Goal: Task Accomplishment & Management: Complete application form

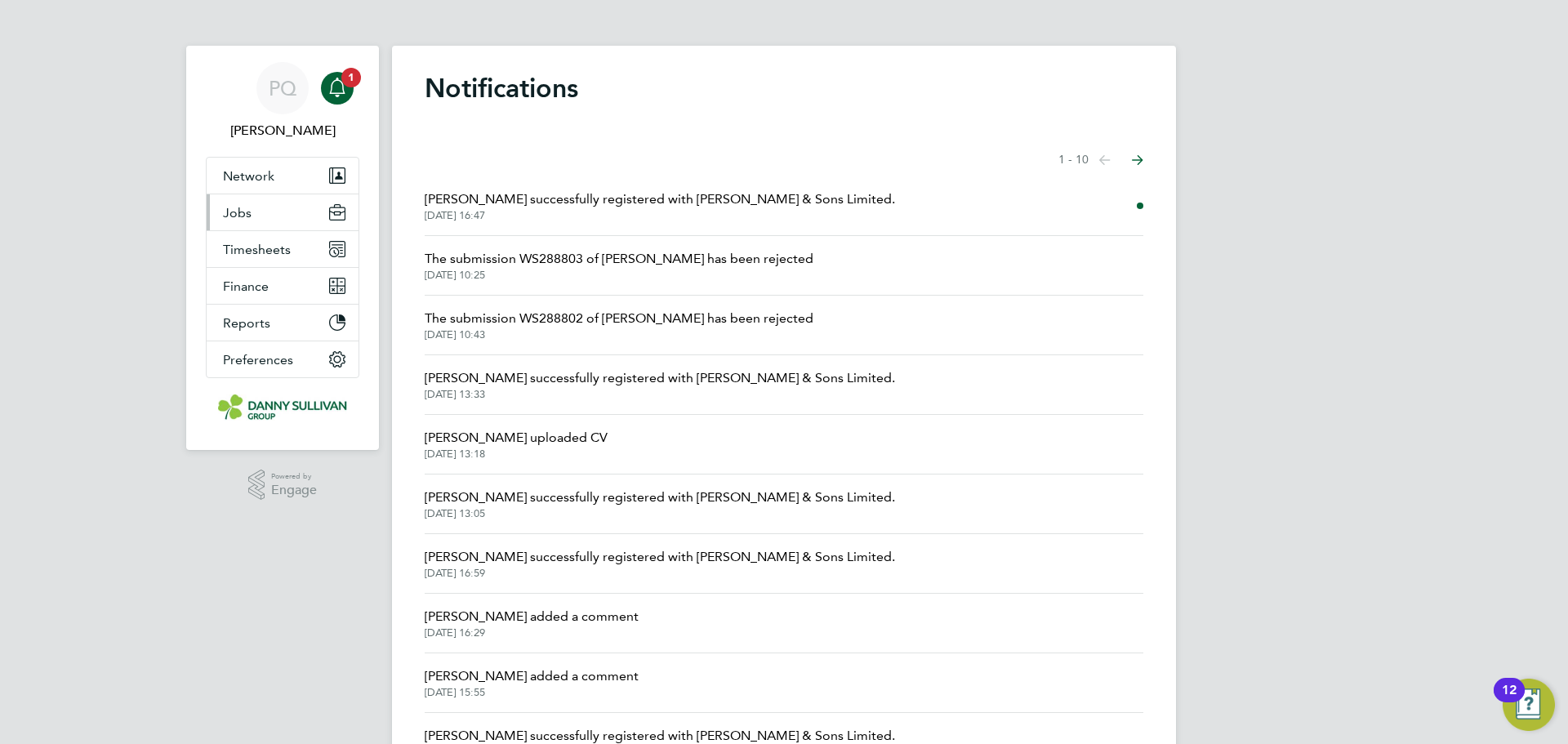
click at [232, 211] on span "Jobs" at bounding box center [237, 213] width 29 height 16
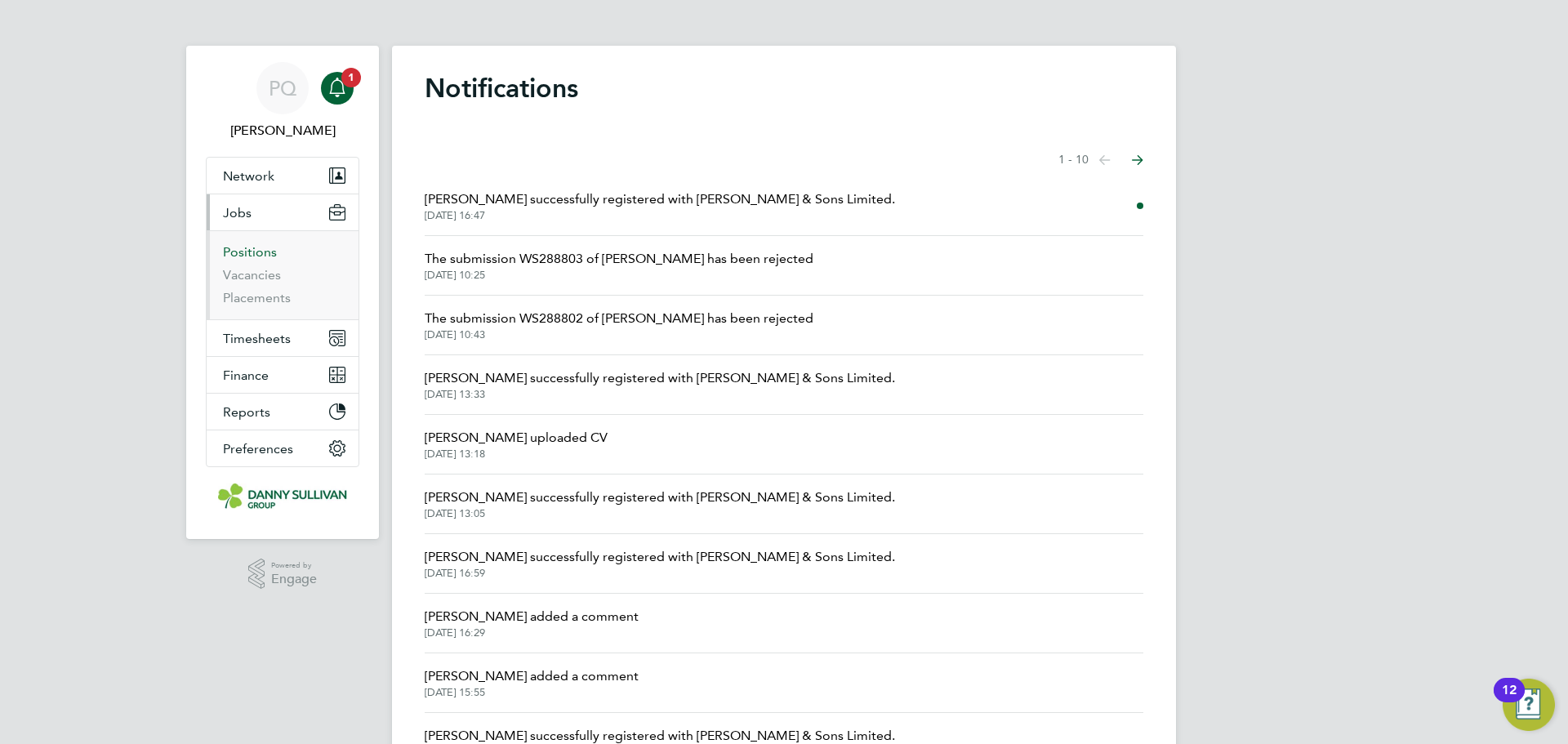
click at [246, 246] on link "Positions" at bounding box center [250, 252] width 54 height 16
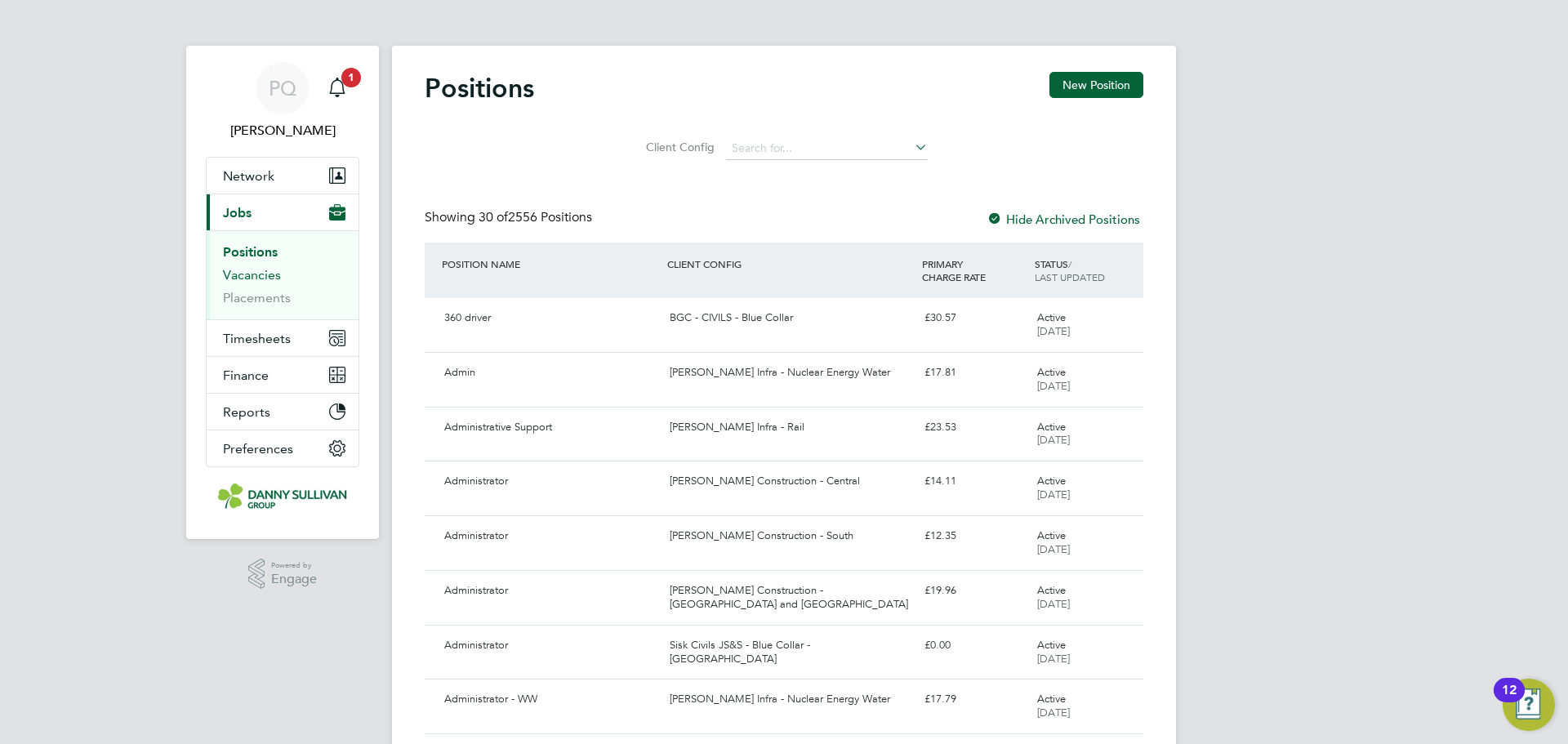
click at [263, 281] on link "Vacancies" at bounding box center [252, 274] width 58 height 16
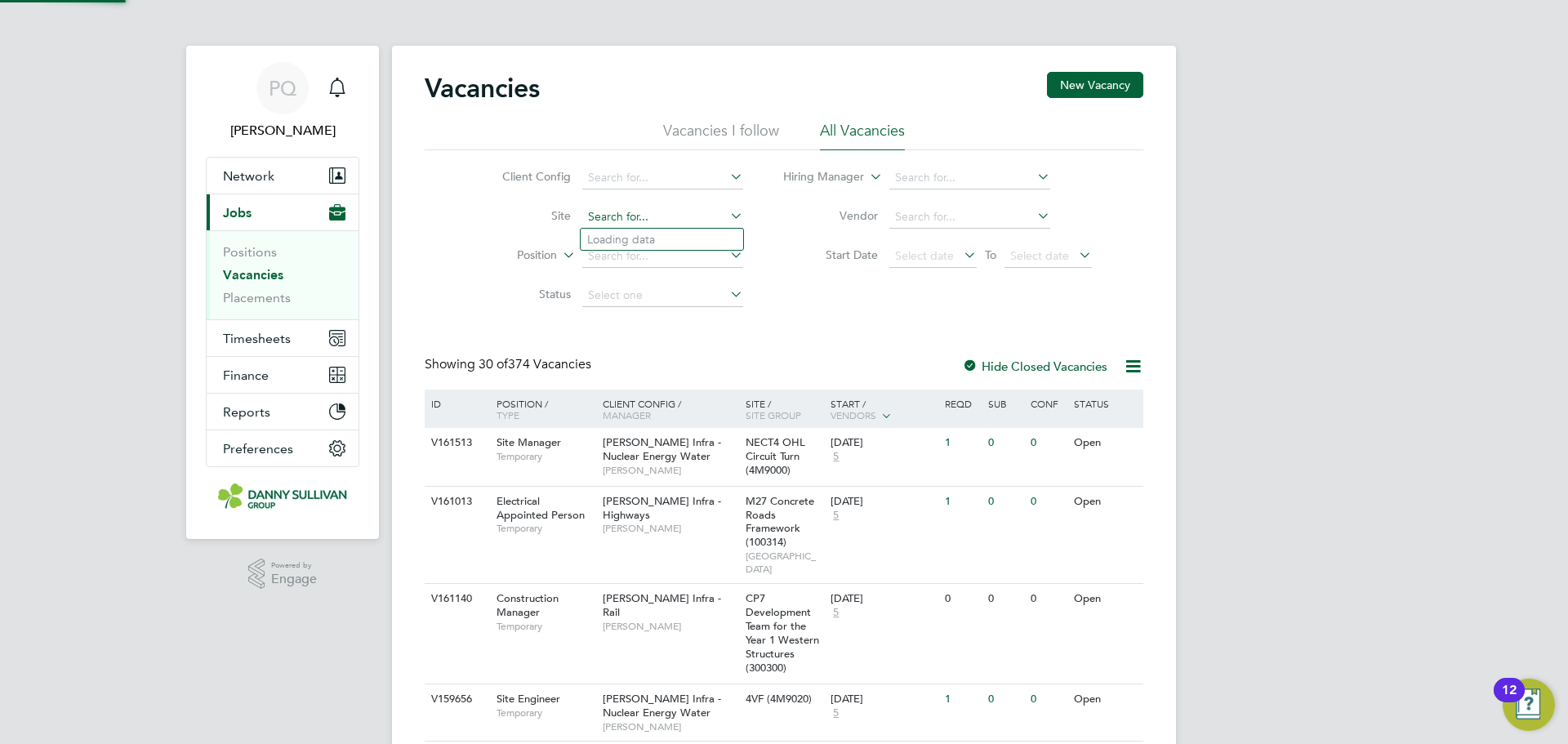
click at [646, 217] on input at bounding box center [663, 216] width 161 height 23
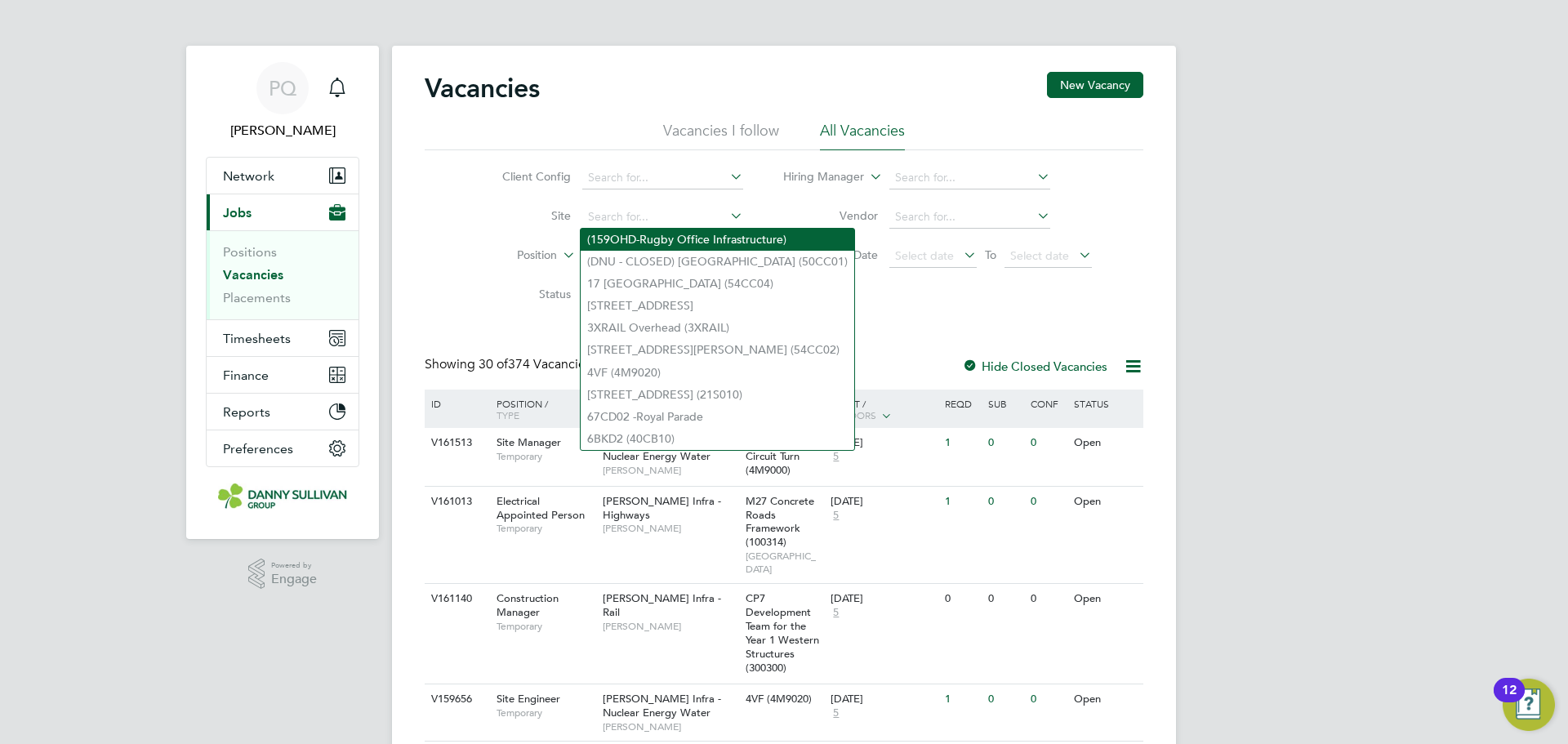
click at [628, 239] on li "(159OHD-Rugby Office Infrastructure)" at bounding box center [718, 240] width 273 height 22
type input "(159OHD-Rugby Office Infrastructure)"
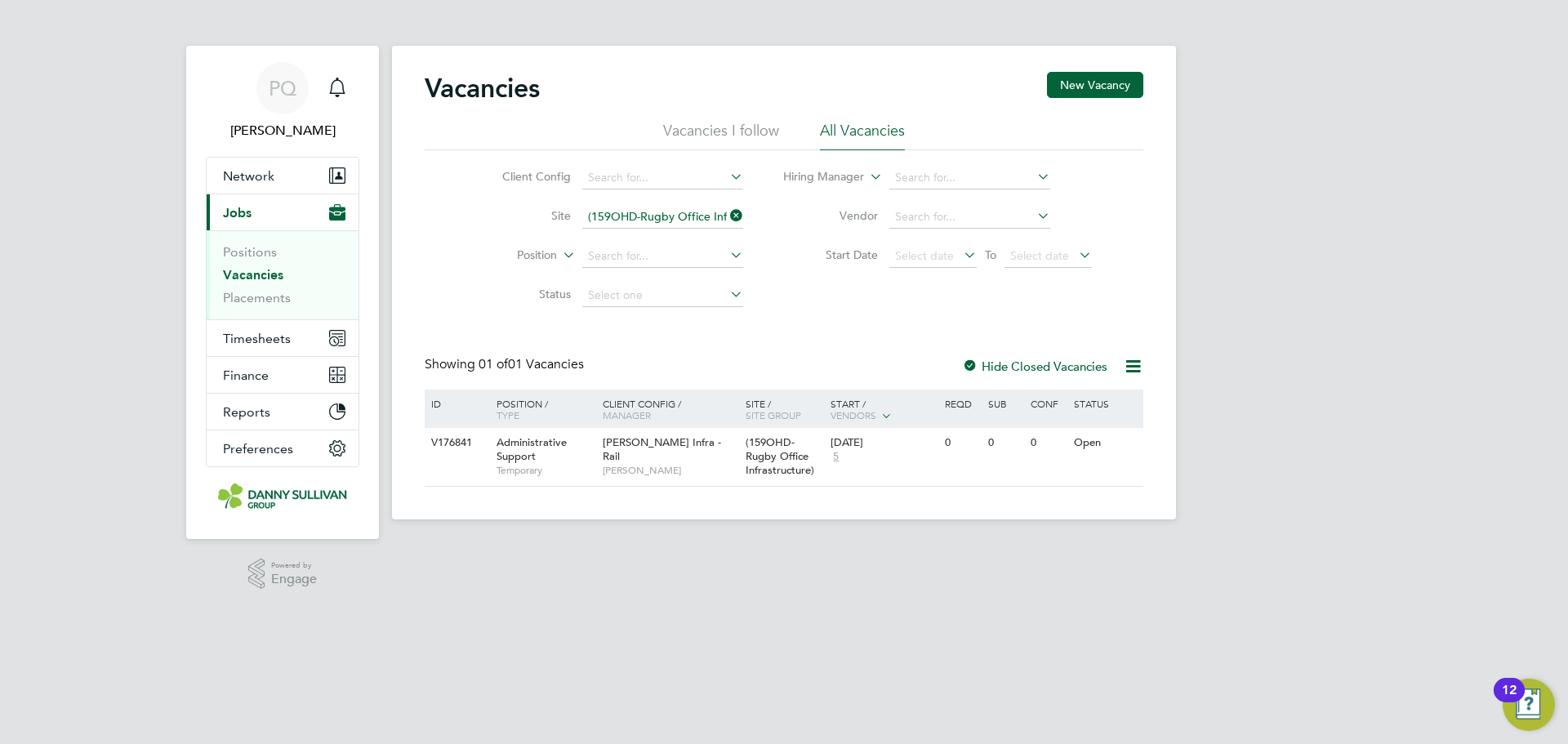
click at [727, 215] on icon at bounding box center [727, 215] width 0 height 23
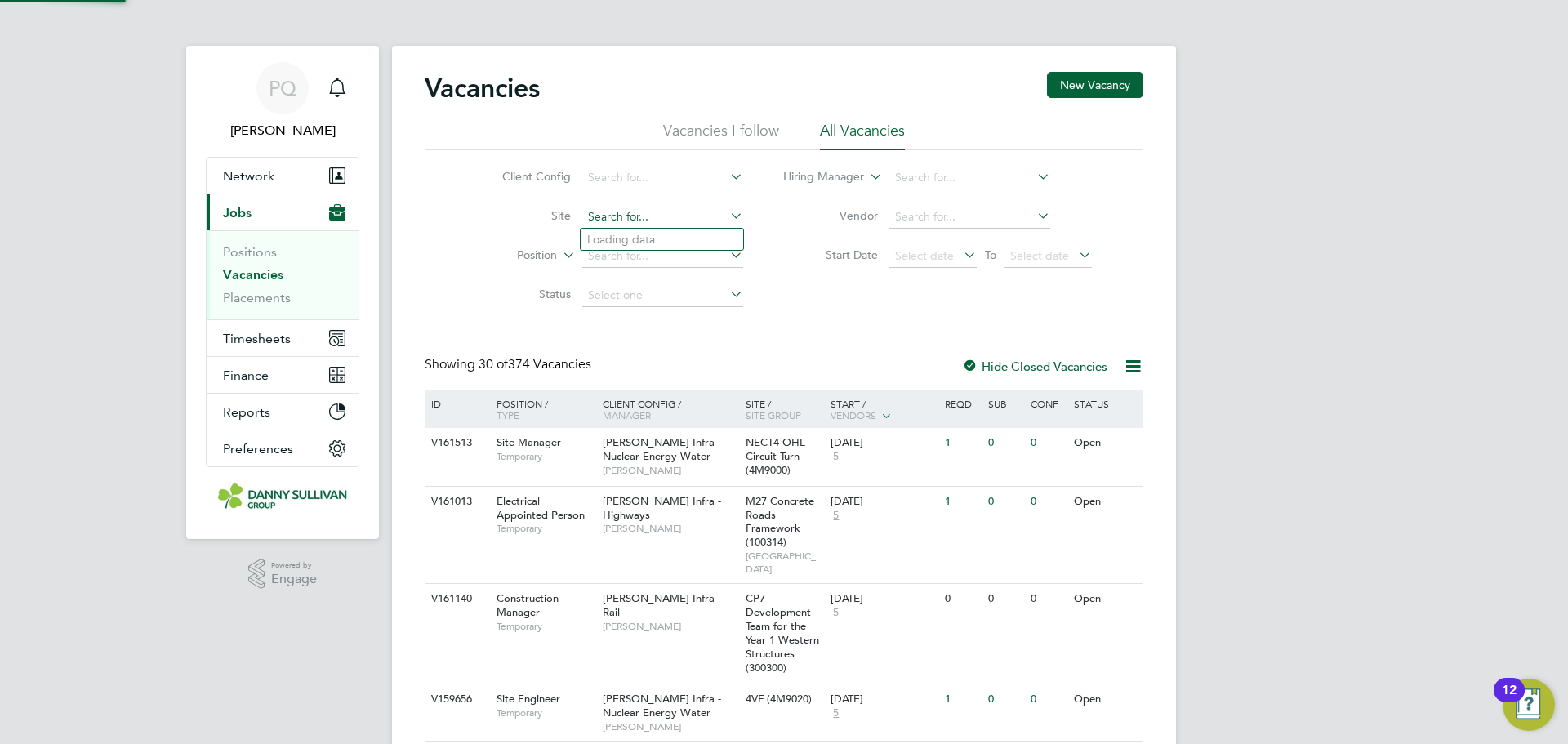
click at [630, 208] on input at bounding box center [663, 216] width 161 height 23
click at [689, 243] on li "A14 EB&WB J47 Haugly-J49 Tothill" at bounding box center [718, 240] width 274 height 22
type input "A14 EB&WB J47 Haugly-J49 Tothill"
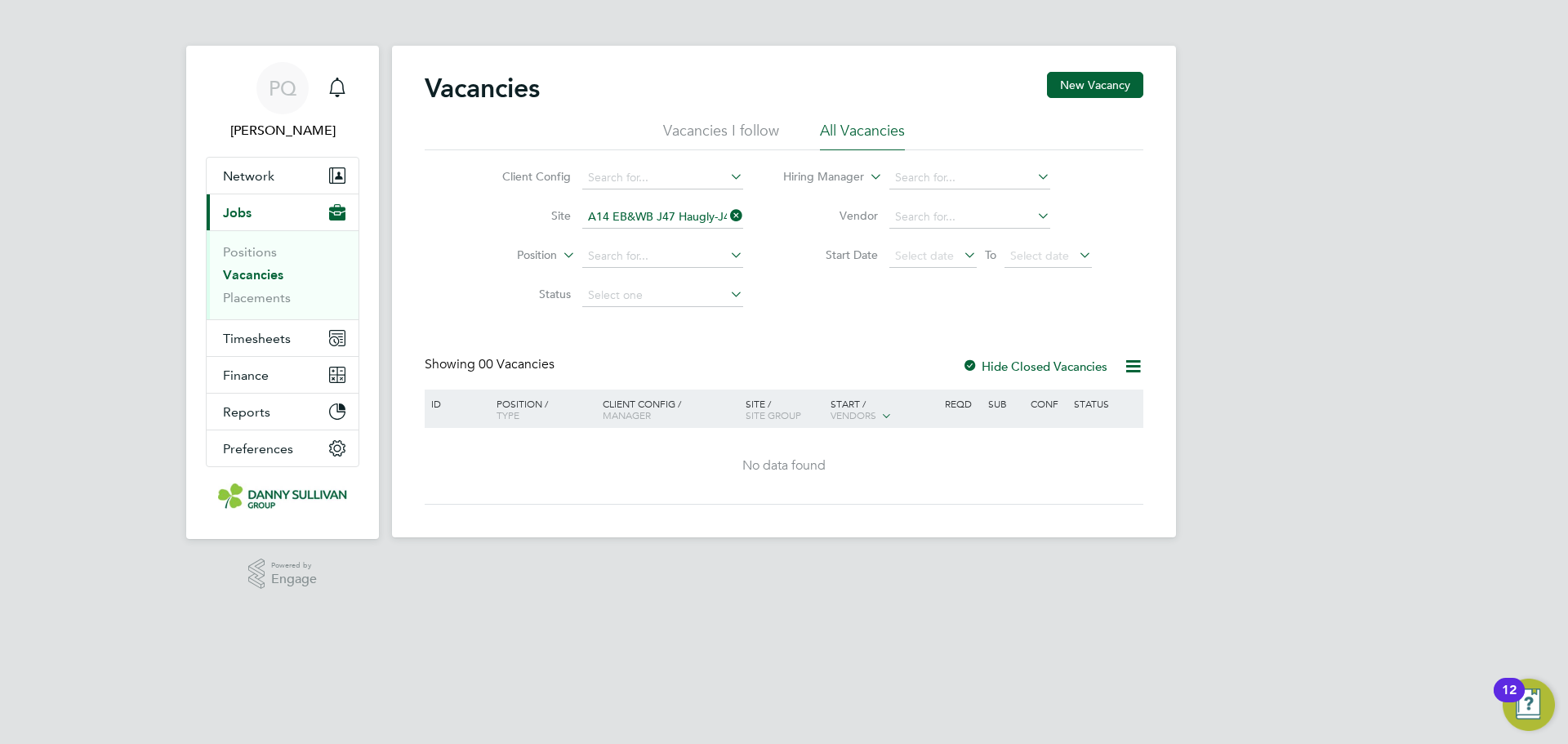
click at [727, 212] on icon at bounding box center [727, 215] width 0 height 23
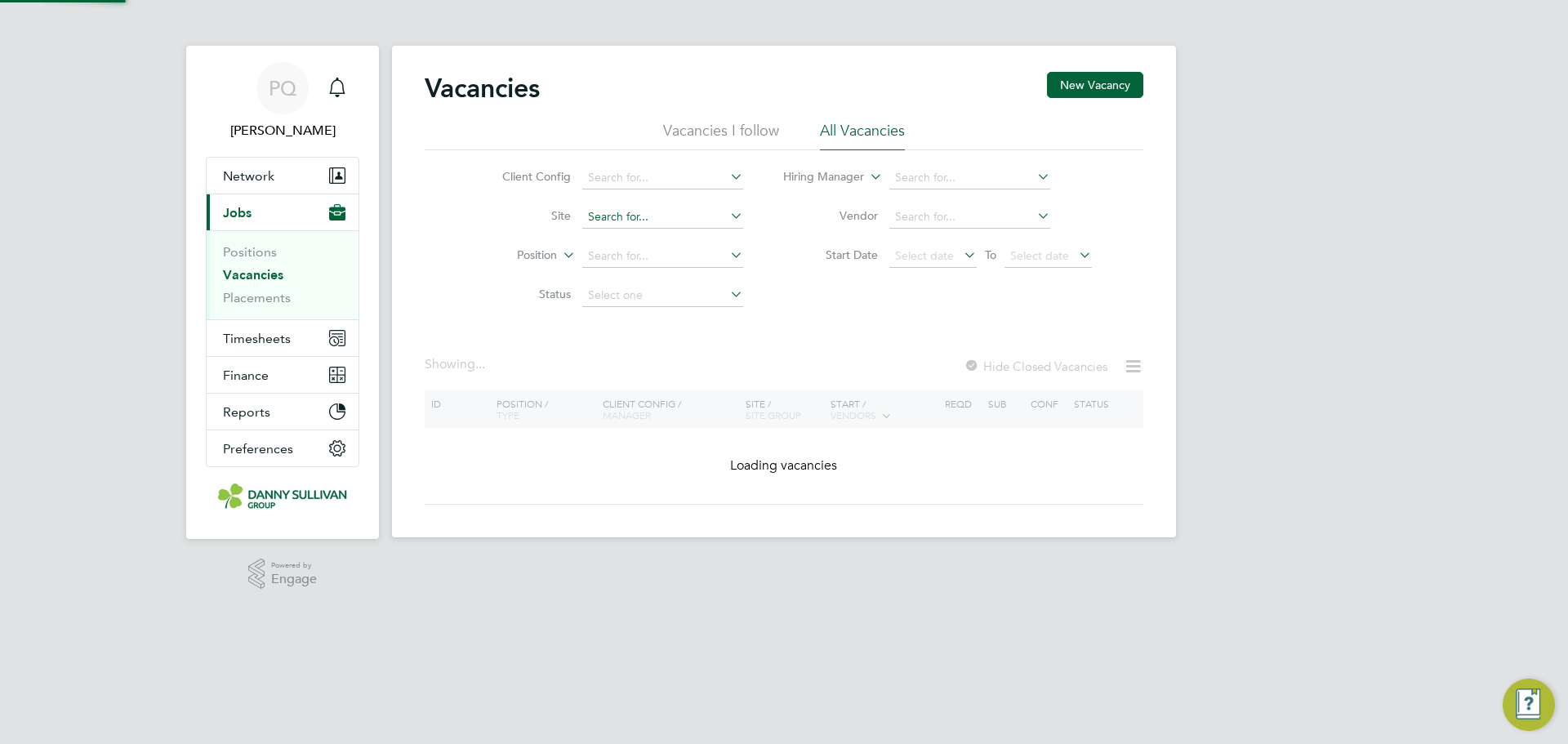
click at [671, 213] on input at bounding box center [663, 216] width 161 height 23
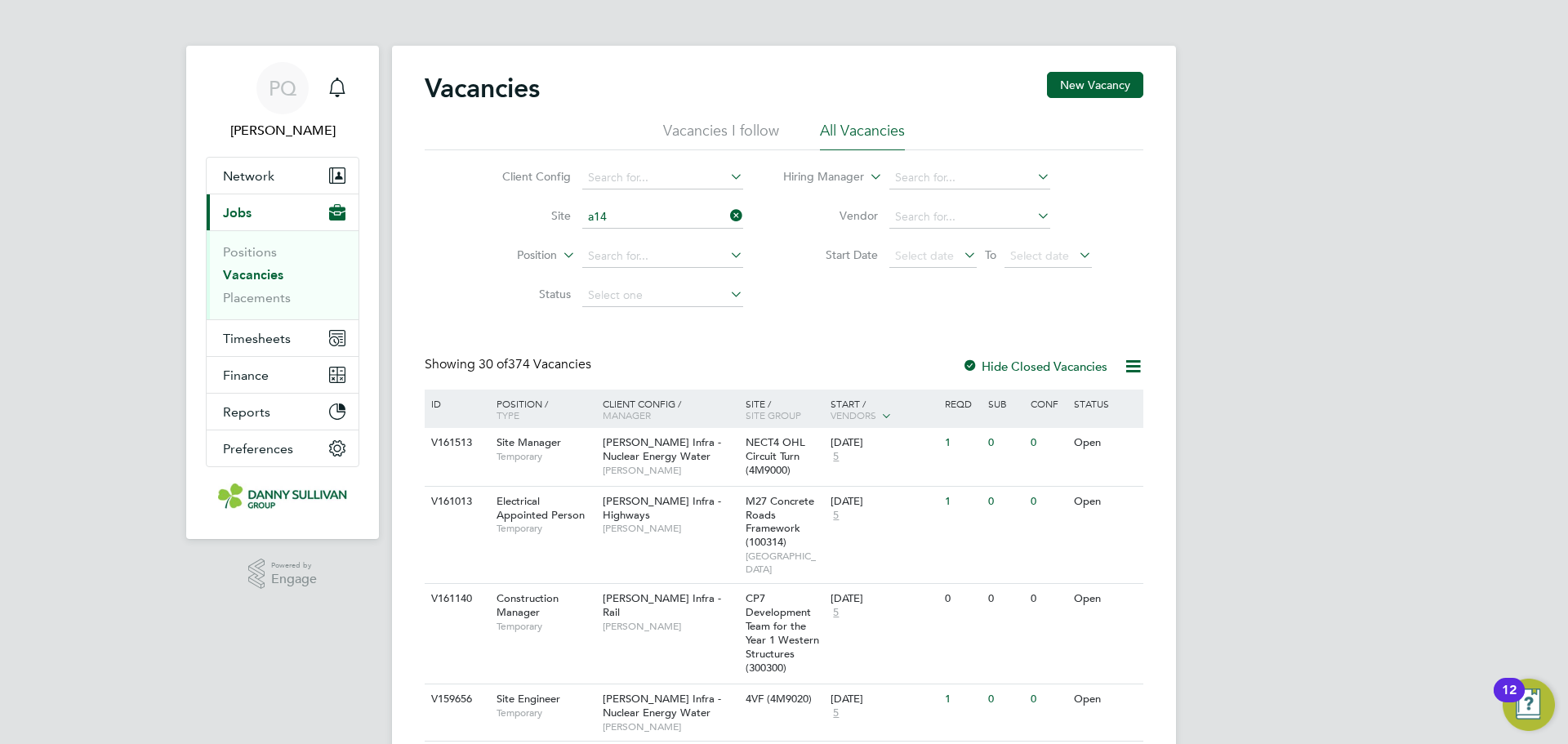
click at [644, 260] on li "A14 Kelmarsh (100343)" at bounding box center [718, 262] width 274 height 22
type input "A14 Kelmarsh (100343)"
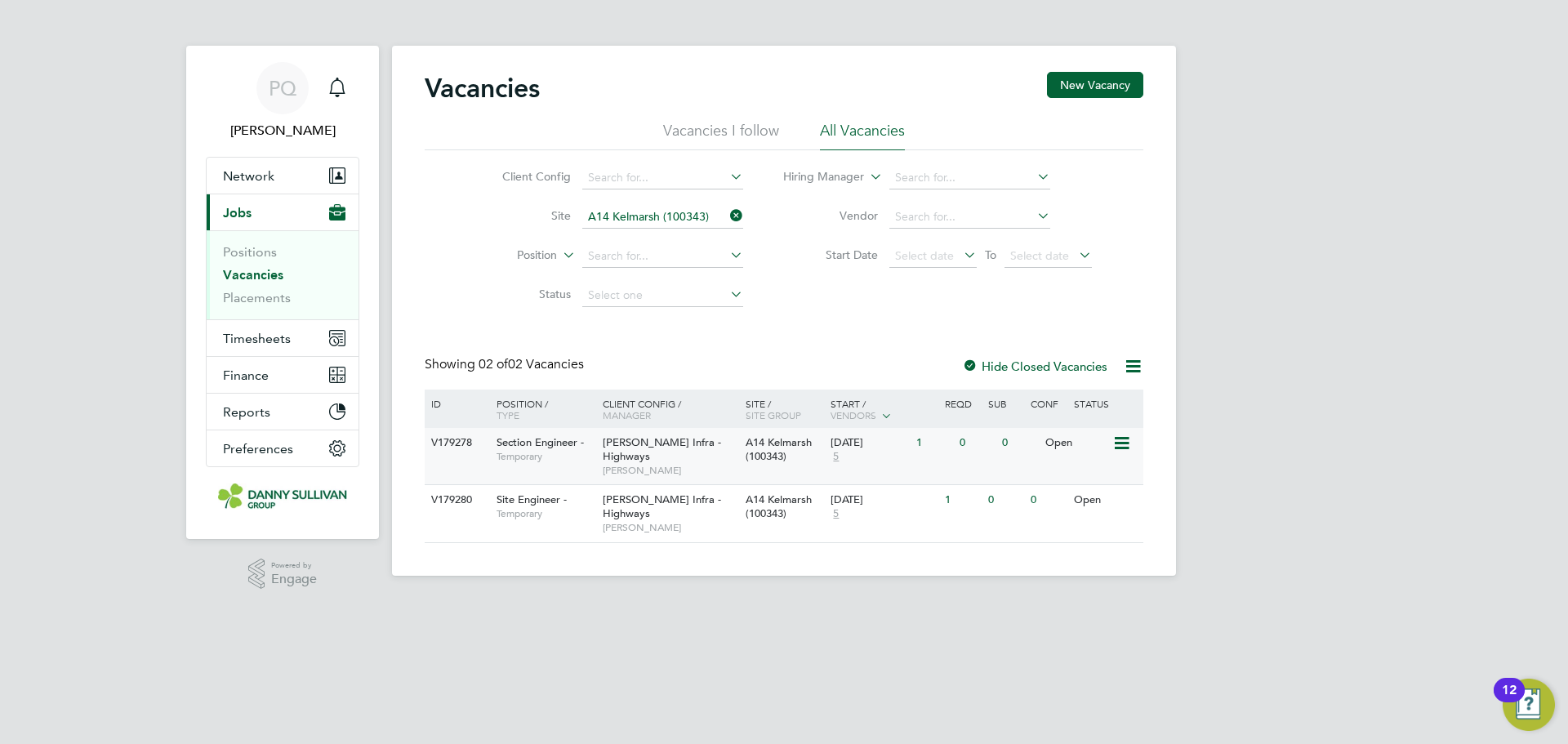
click at [532, 444] on span "Section Engineer -" at bounding box center [540, 441] width 87 height 14
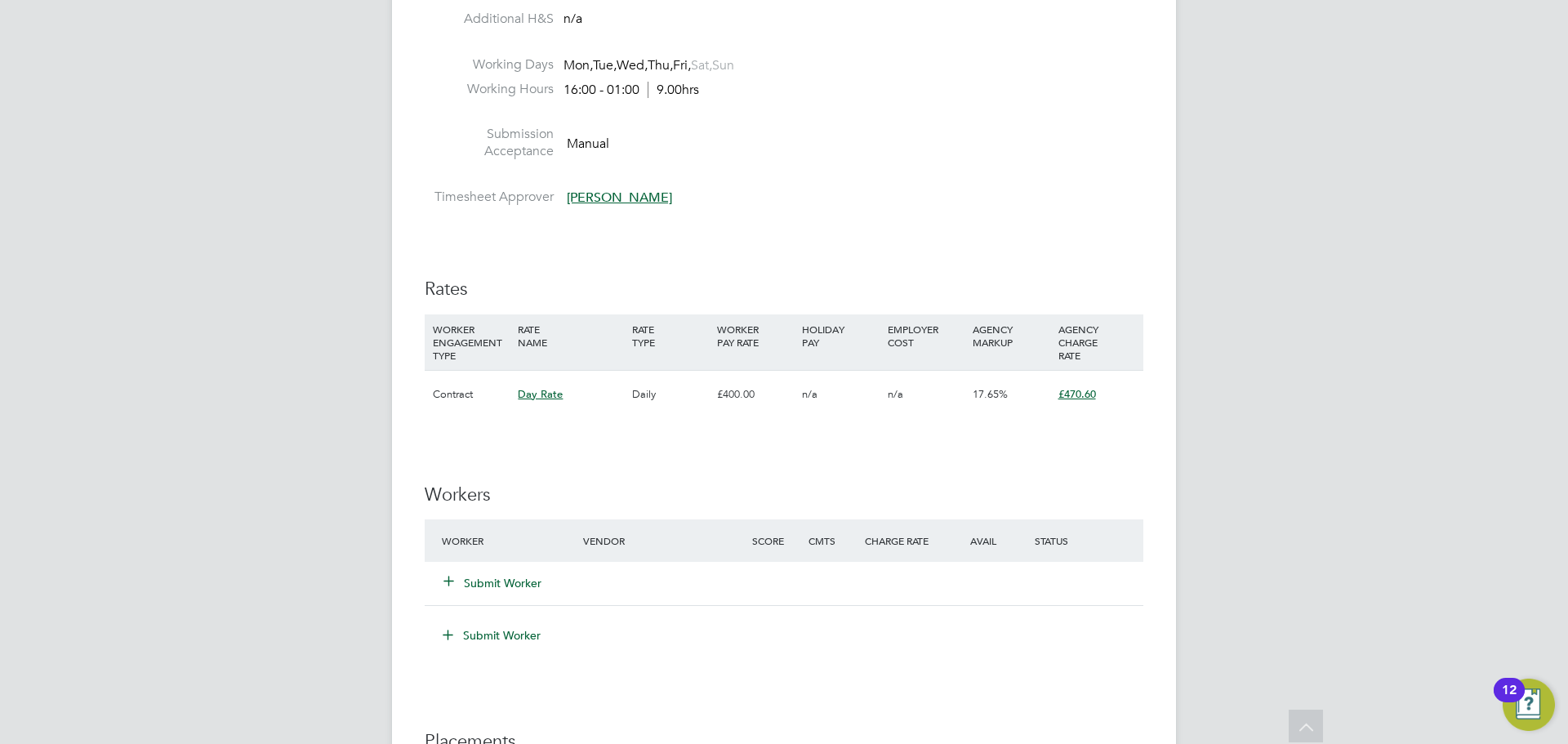
scroll to position [816, 0]
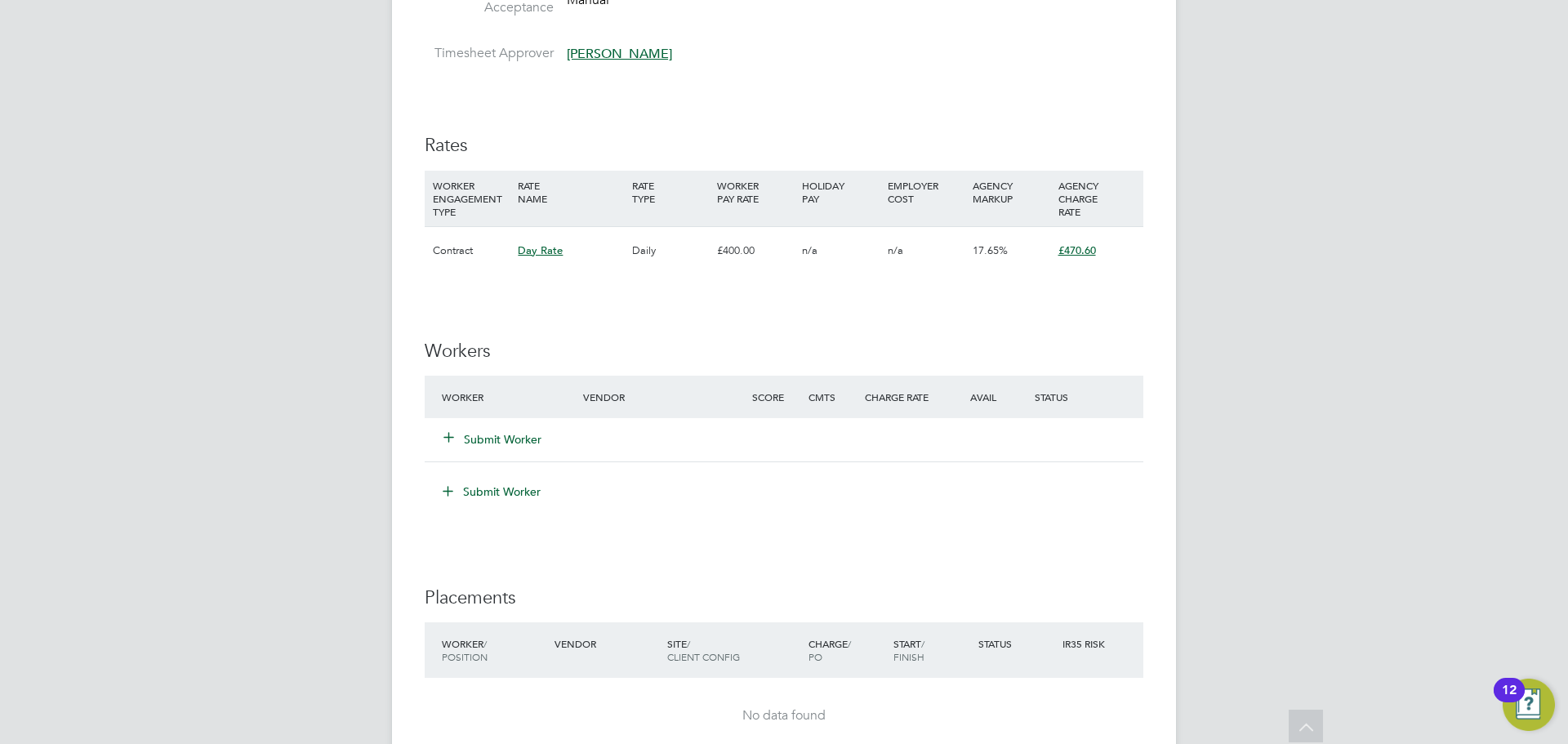
click at [500, 439] on button "Submit Worker" at bounding box center [493, 439] width 98 height 17
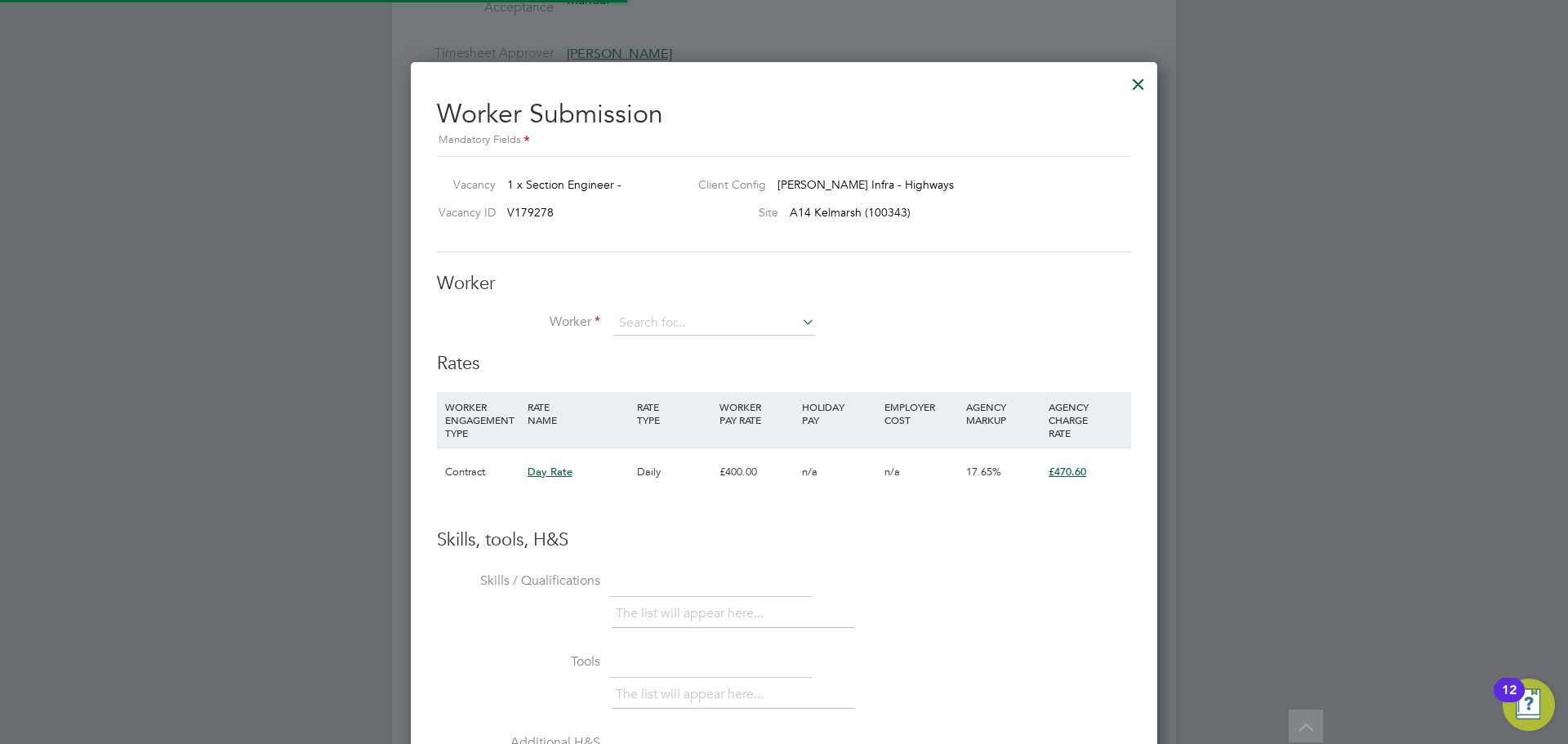
scroll to position [991, 747]
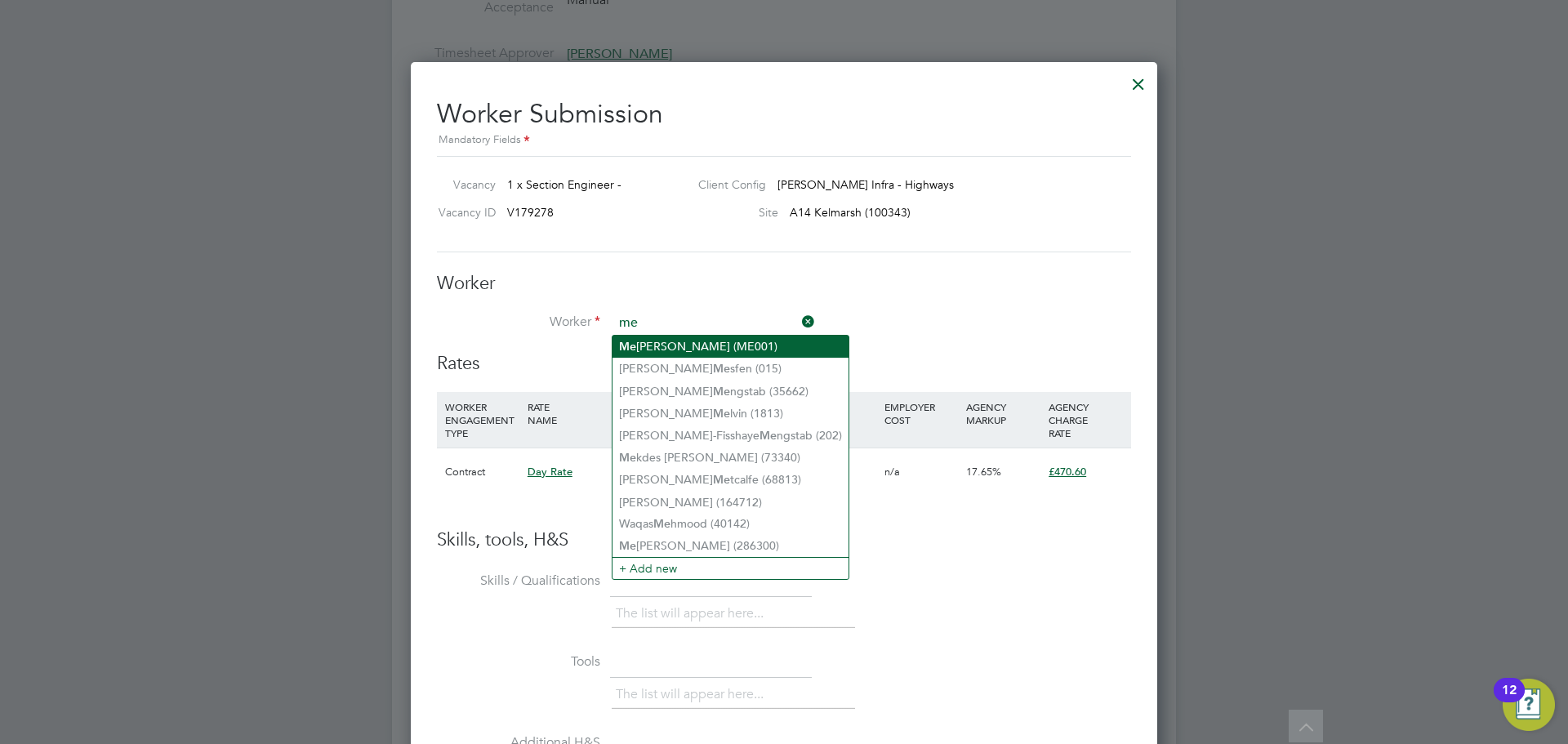
click at [660, 336] on div "All Vacancies Vacancy Activity Logs Vacancy Activity Logs All Vacancies Vacancy…" at bounding box center [784, 178] width 784 height 1964
click at [660, 338] on li "Me lvyn Ellwood (ME001)" at bounding box center [731, 346] width 236 height 22
type input "Melvyn Ellwood (ME001)"
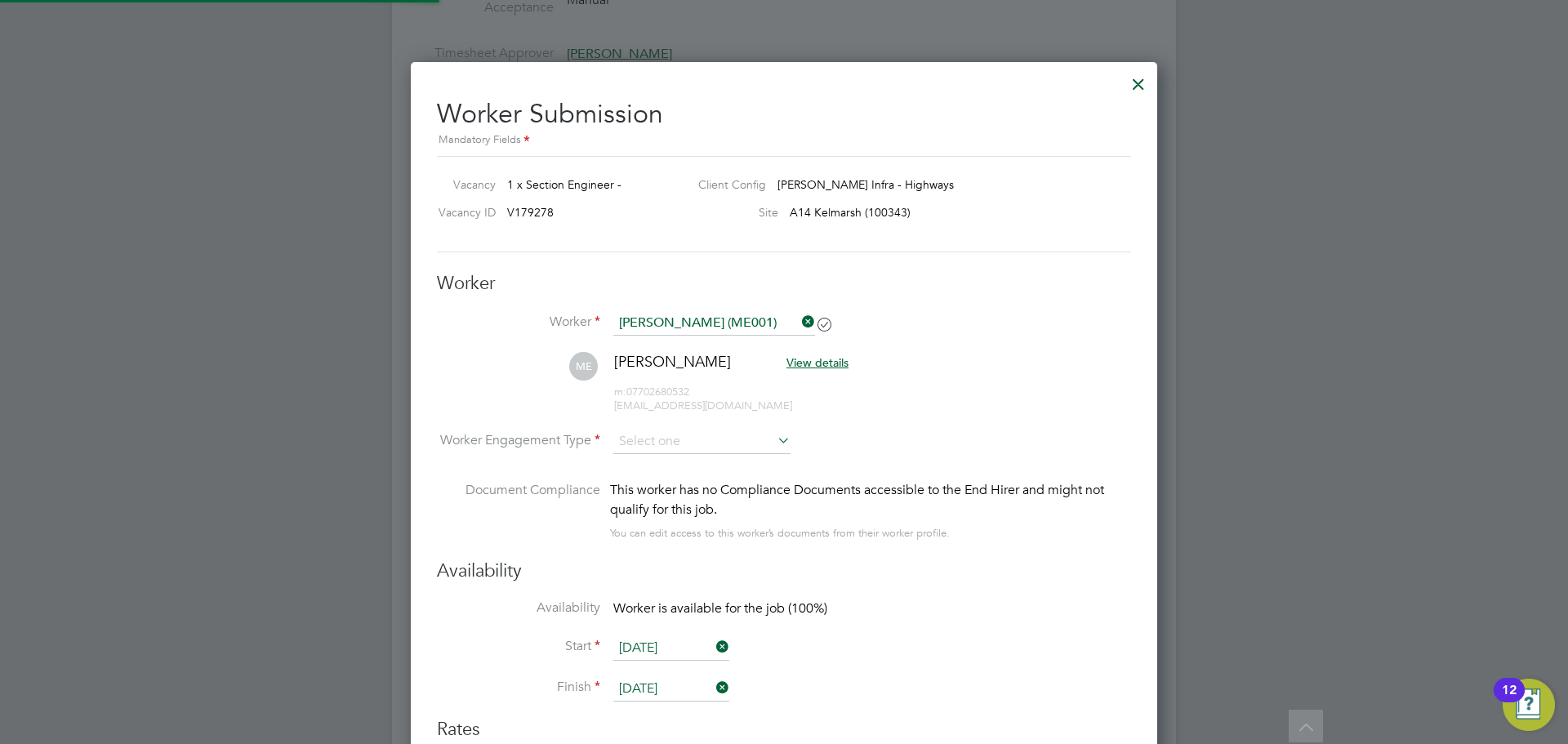
scroll to position [1357, 747]
click at [698, 443] on input at bounding box center [702, 442] width 178 height 24
click at [690, 477] on li "PAYE" at bounding box center [702, 485] width 178 height 21
type input "PAYE"
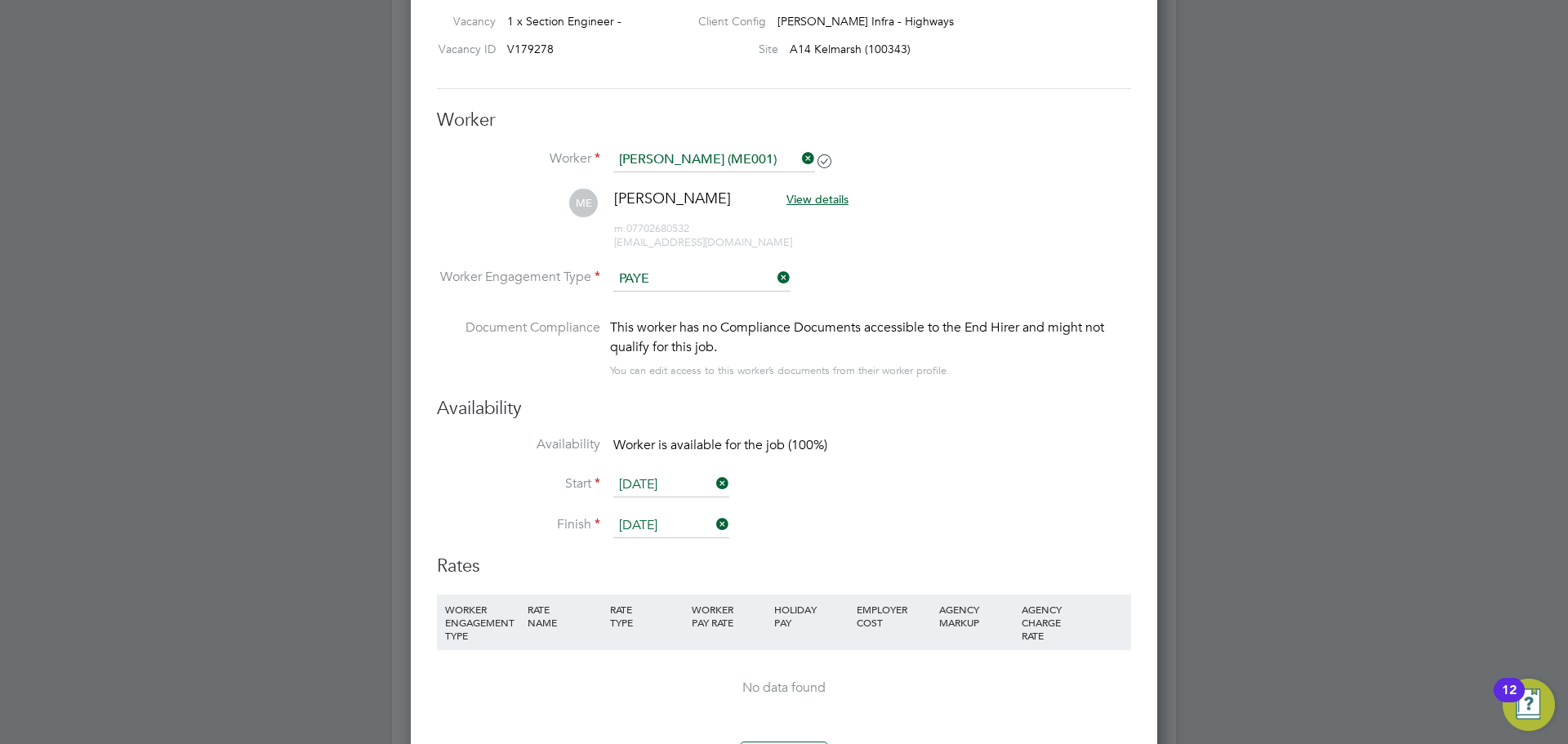
scroll to position [0, 0]
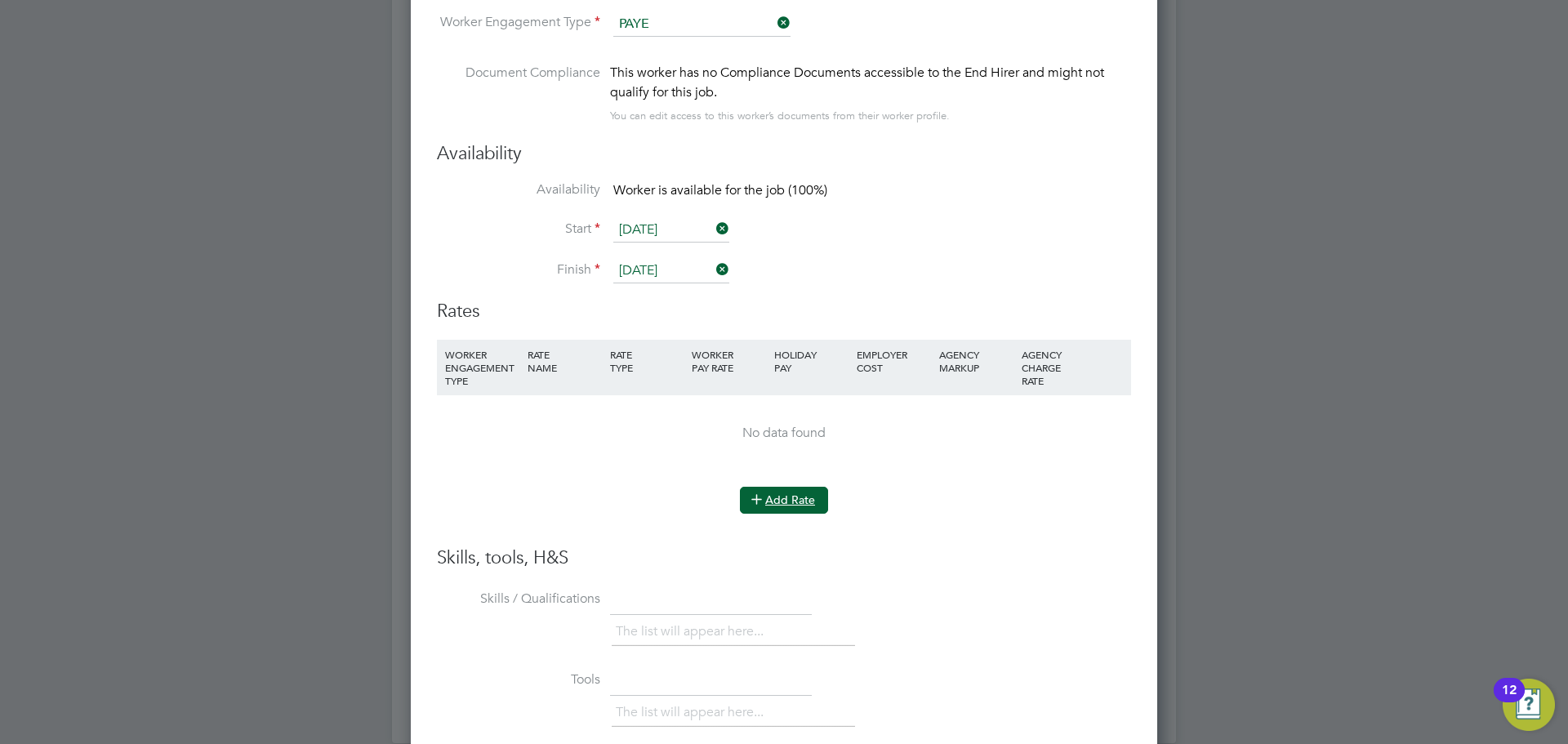
click at [768, 501] on button "Add Rate" at bounding box center [784, 500] width 88 height 26
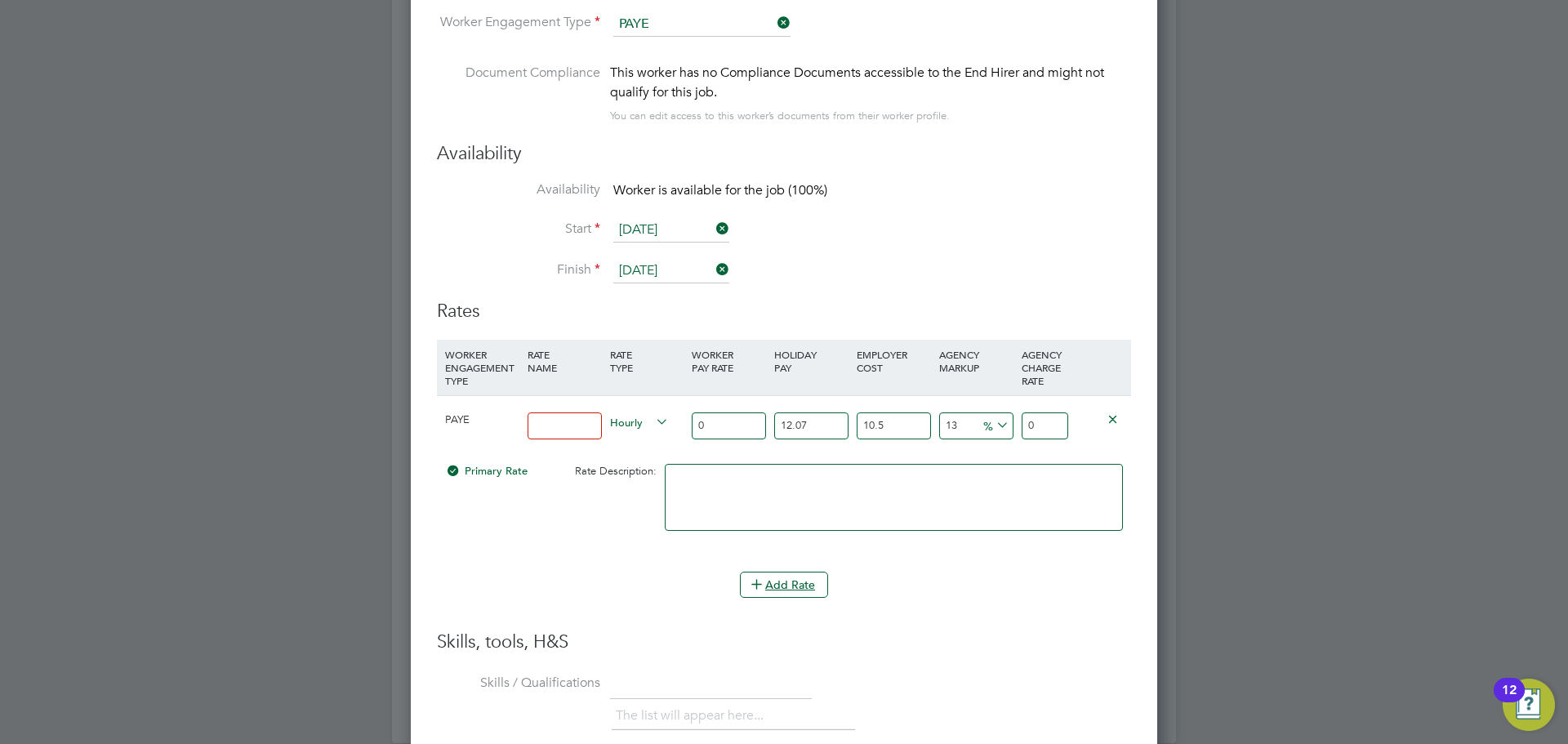
click at [545, 428] on input at bounding box center [565, 425] width 74 height 27
type input "PAYE"
click at [730, 424] on input "0" at bounding box center [729, 425] width 74 height 27
type input "4"
type input "5.59744822"
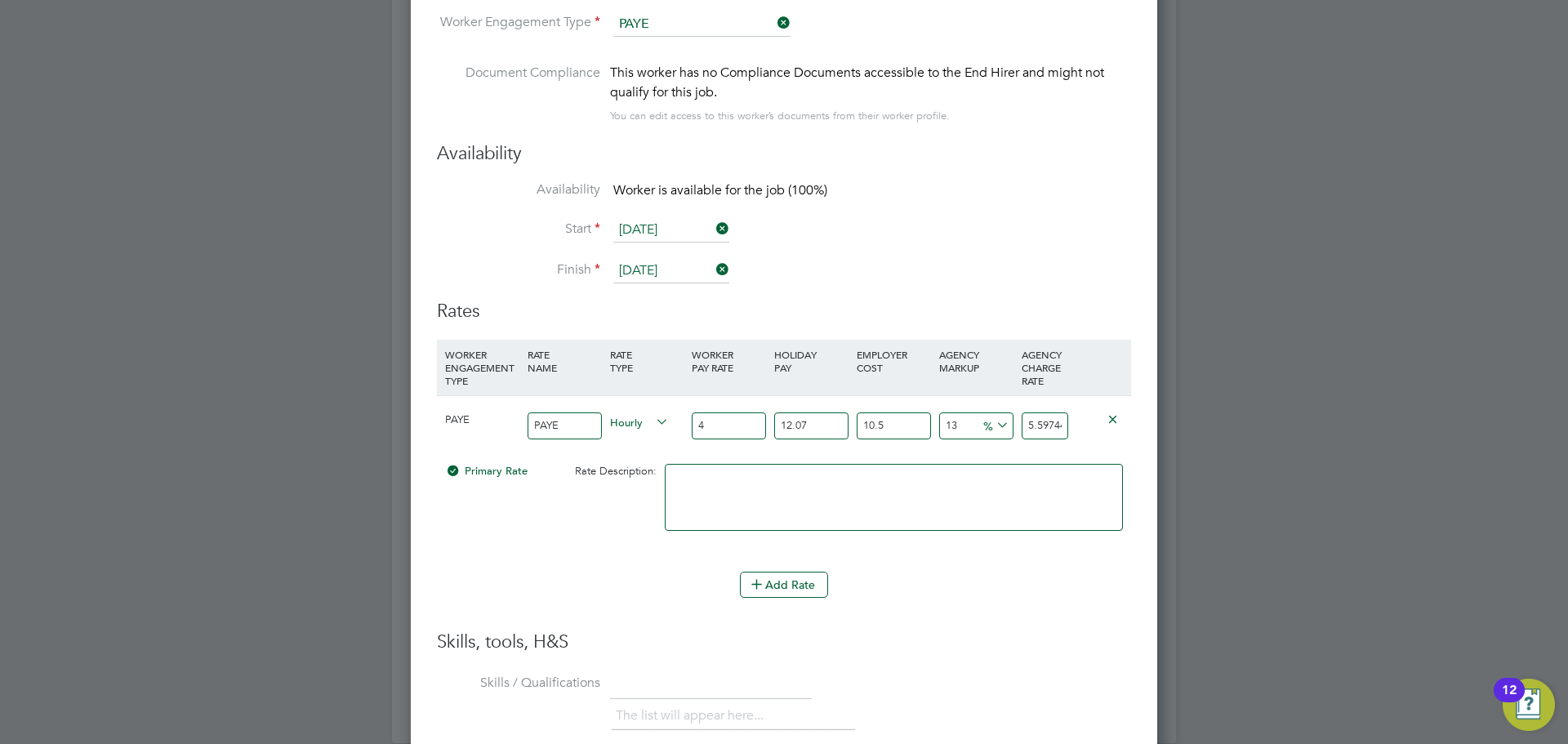
type input "45"
type input "62.971292475"
type input "450"
type input "629.71292475"
type input "450"
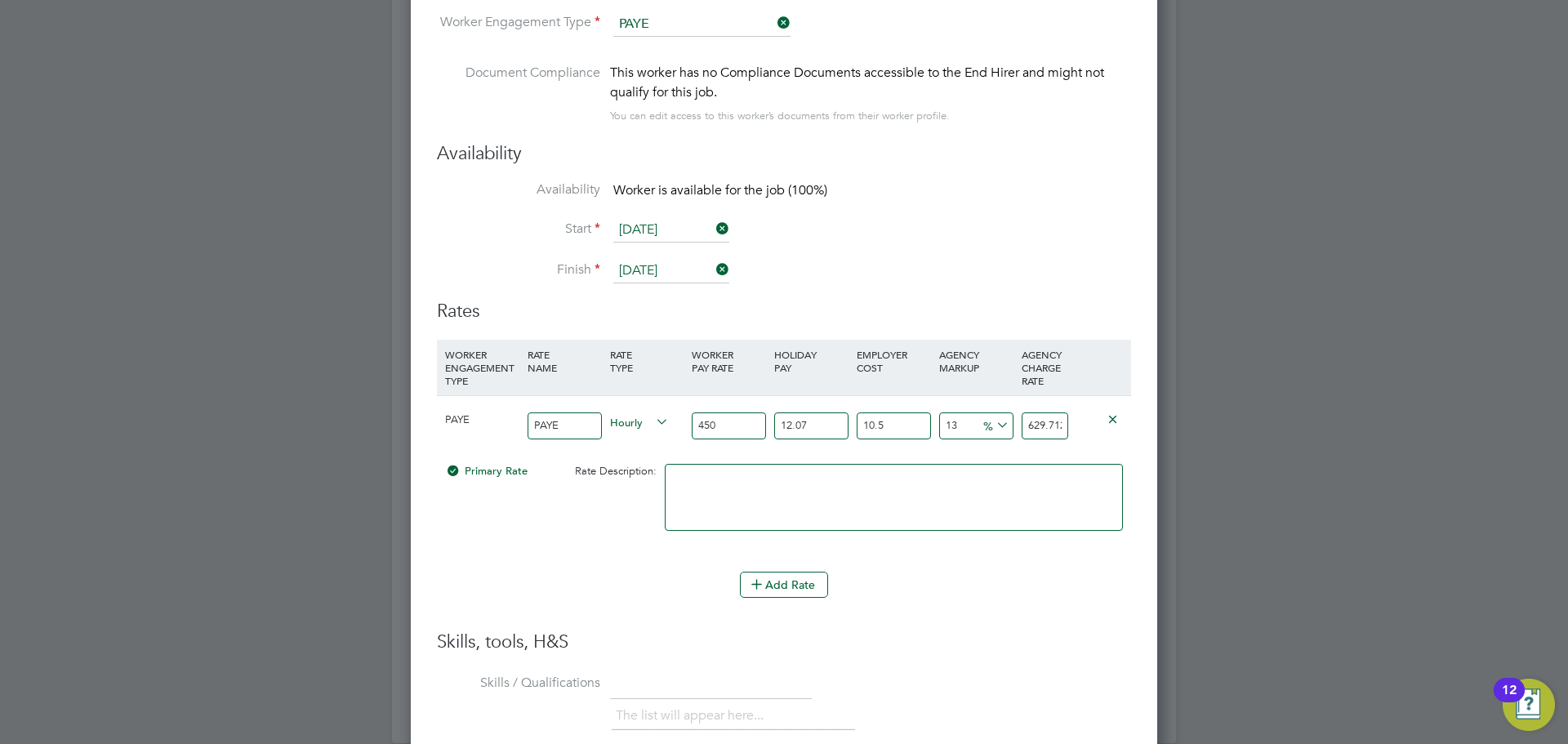
click at [561, 555] on div "Primary Rate Rate Description:" at bounding box center [784, 504] width 694 height 99
click at [929, 563] on li "WORKER ENGAGEMENT TYPE RATE NAME RATE TYPE WORKER PAY RATE HOLIDAY PAY EMPLOYER…" at bounding box center [784, 456] width 694 height 232
click at [968, 415] on input "13" at bounding box center [977, 425] width 74 height 27
type input "1"
type input "562.84075575"
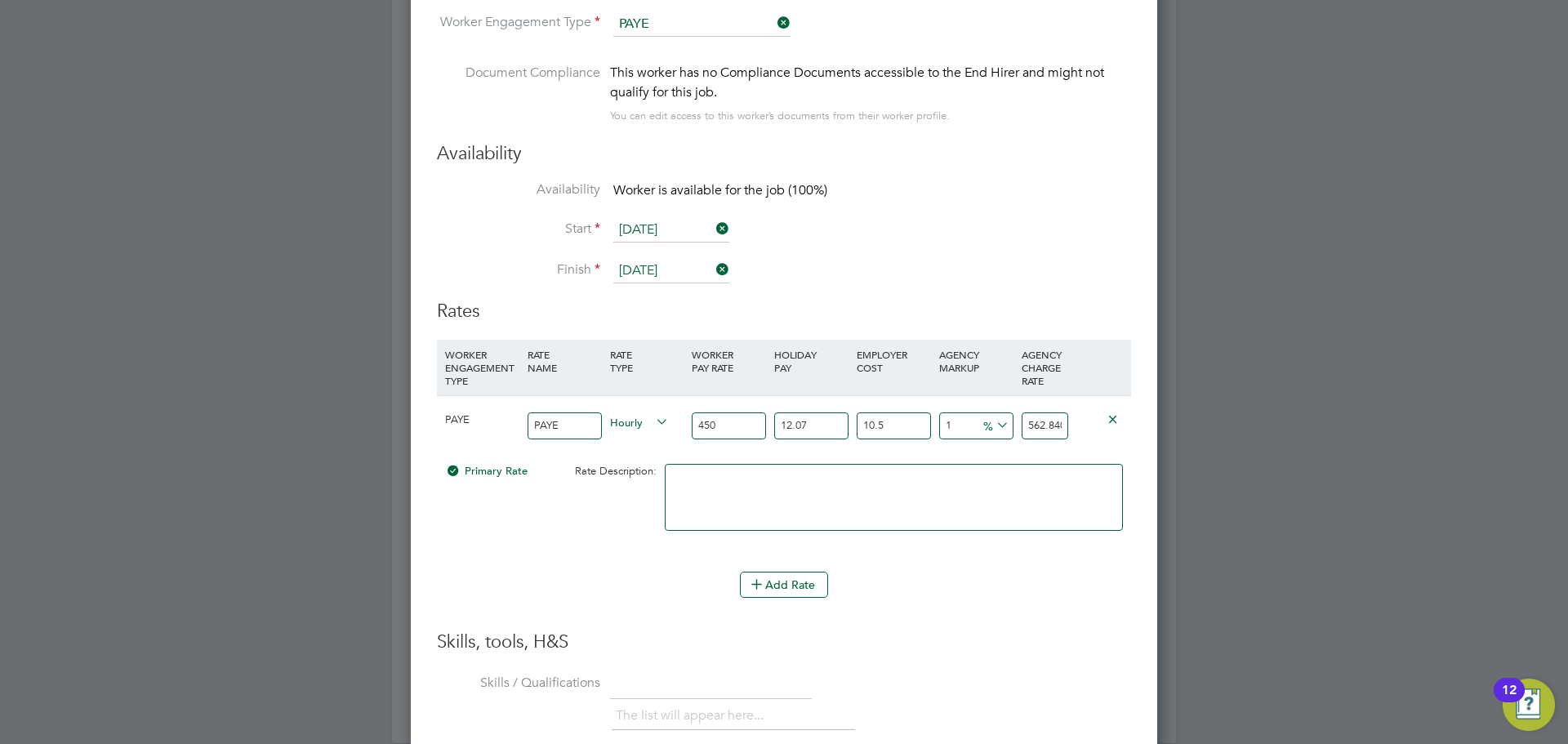
type input "15"
type input "640.85828625"
type input "15"
click at [712, 486] on textarea at bounding box center [893, 497] width 458 height 67
click at [1018, 570] on ul "WORKER ENGAGEMENT TYPE RATE NAME RATE TYPE WORKER PAY RATE HOLIDAY PAY EMPLOYER…" at bounding box center [784, 476] width 694 height 274
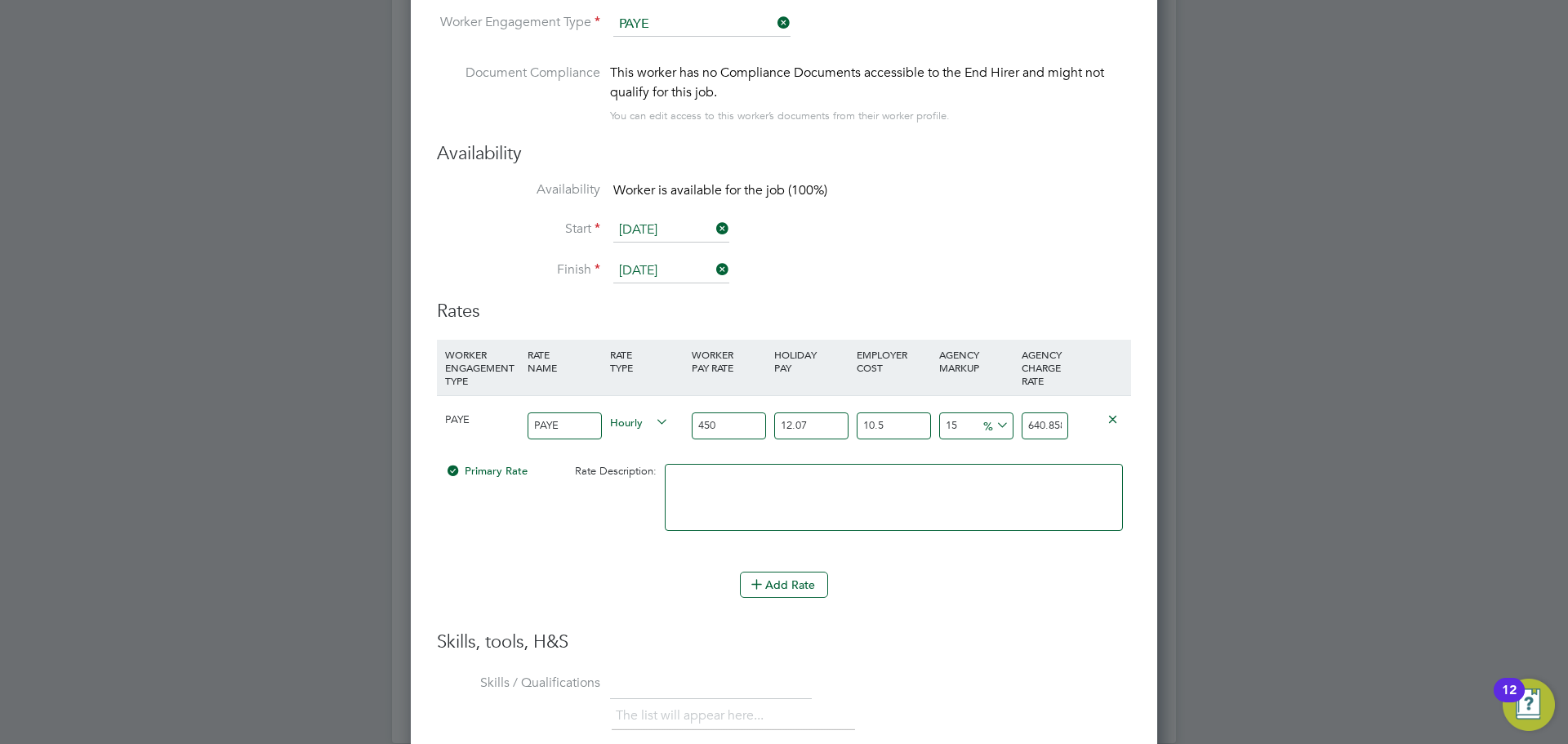
click at [982, 496] on textarea at bounding box center [893, 497] width 458 height 67
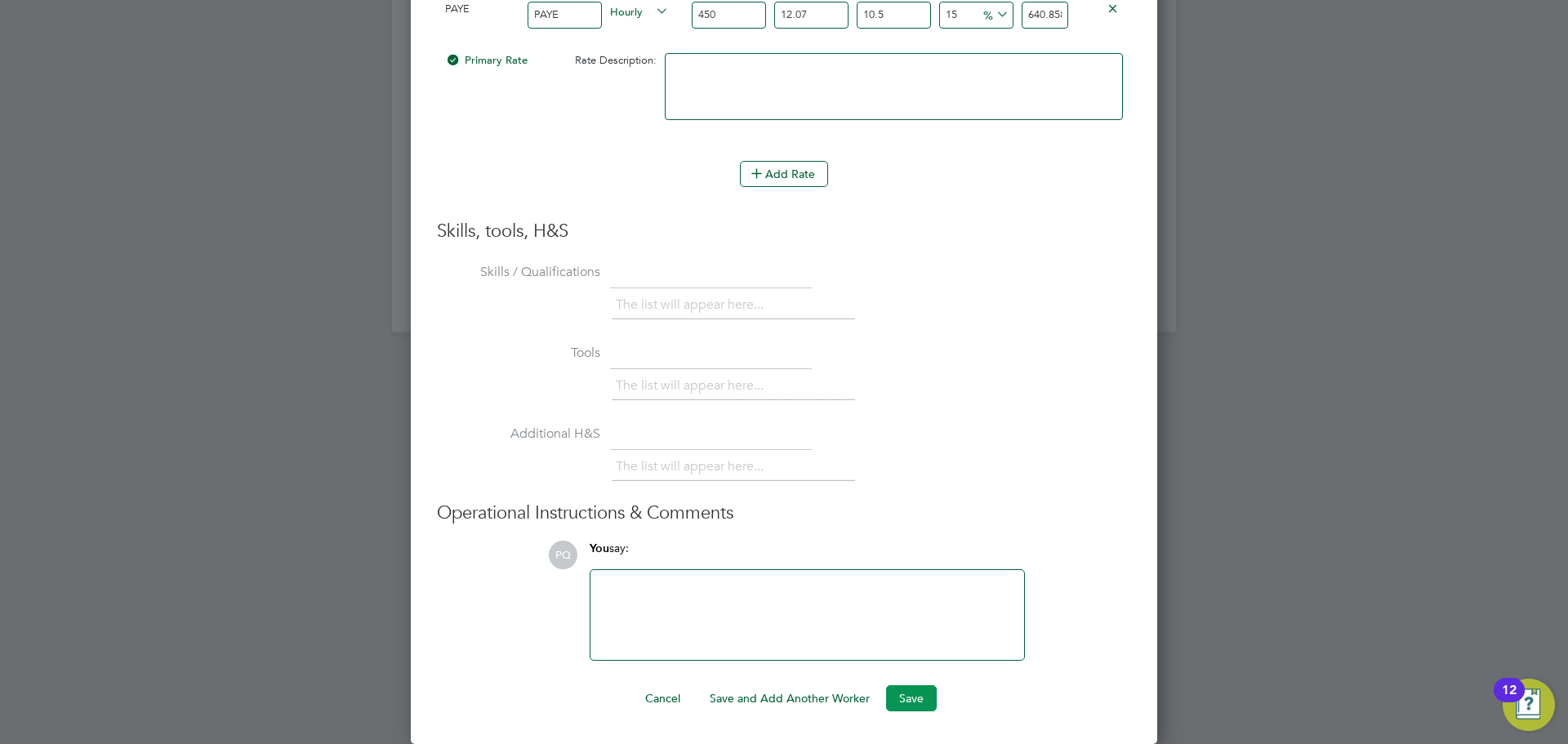
click at [916, 687] on button "Save" at bounding box center [912, 698] width 50 height 26
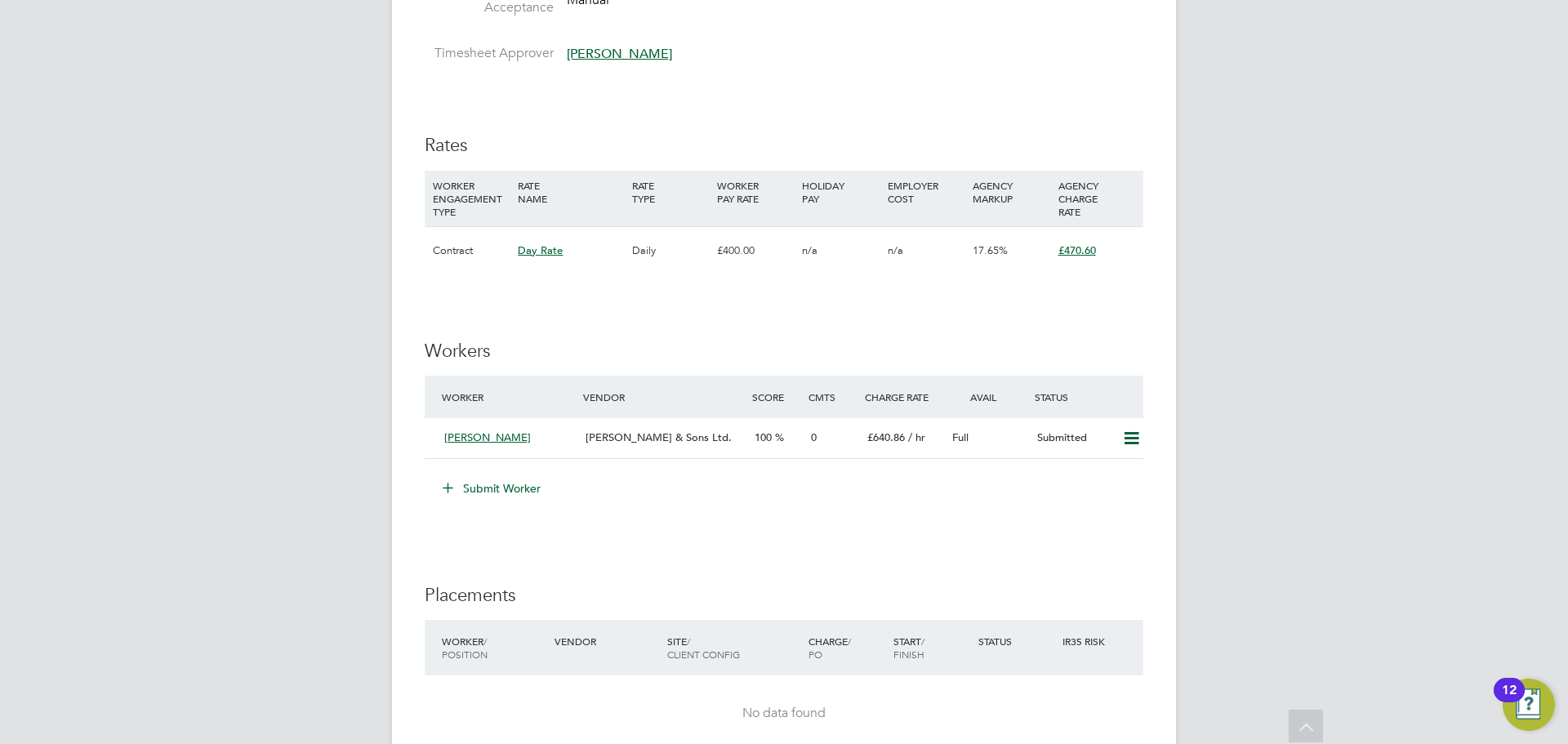
click at [455, 492] on icon at bounding box center [447, 487] width 12 height 12
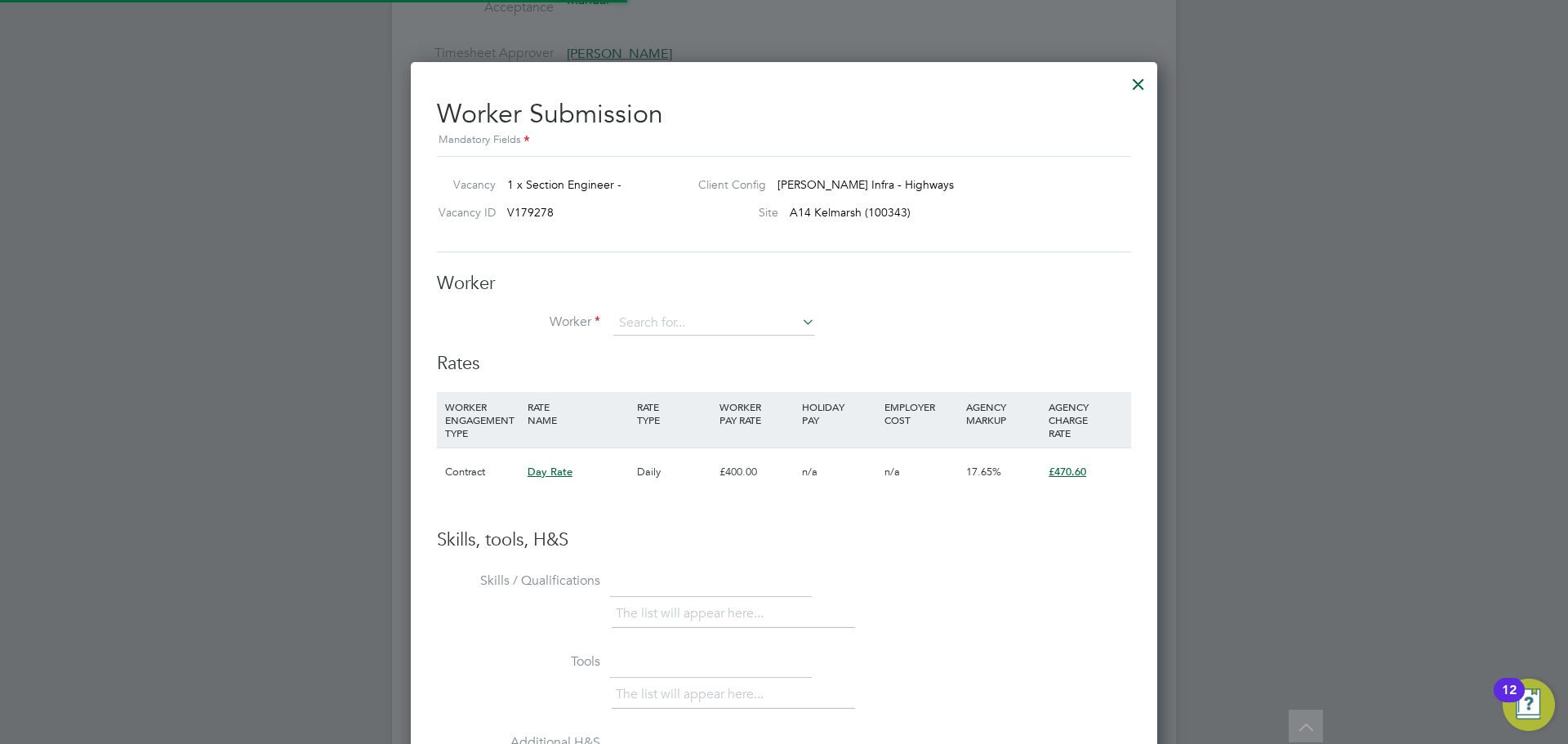
scroll to position [991, 747]
click at [662, 323] on input at bounding box center [714, 323] width 202 height 24
click at [669, 376] on div "All Vacancies Vacancy Activity Logs Vacancy Activity Logs All Vacancies Vacancy…" at bounding box center [784, 176] width 784 height 1961
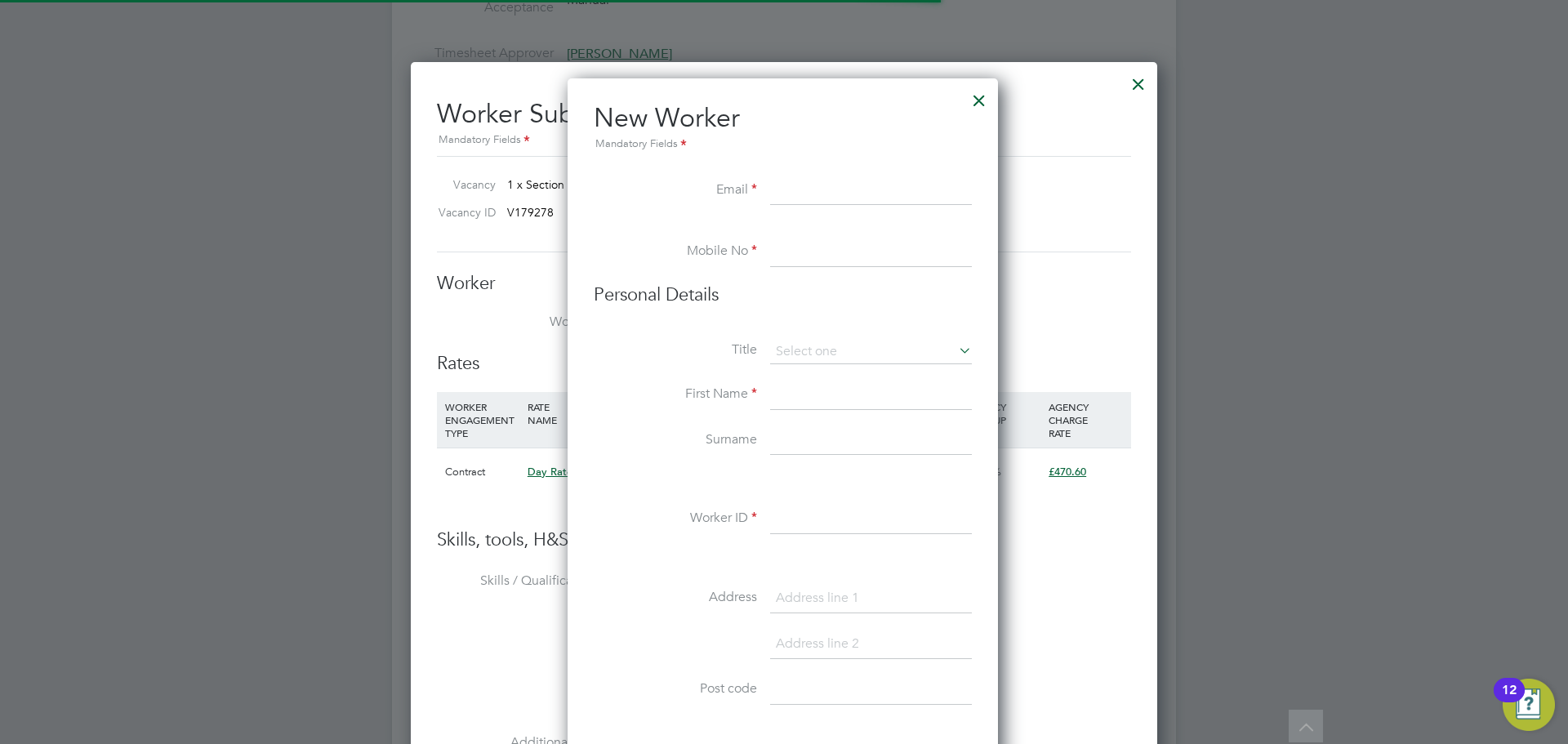
scroll to position [1390, 433]
click at [786, 176] on input at bounding box center [871, 191] width 202 height 30
paste input "thirukumarannr@yahoo.com"
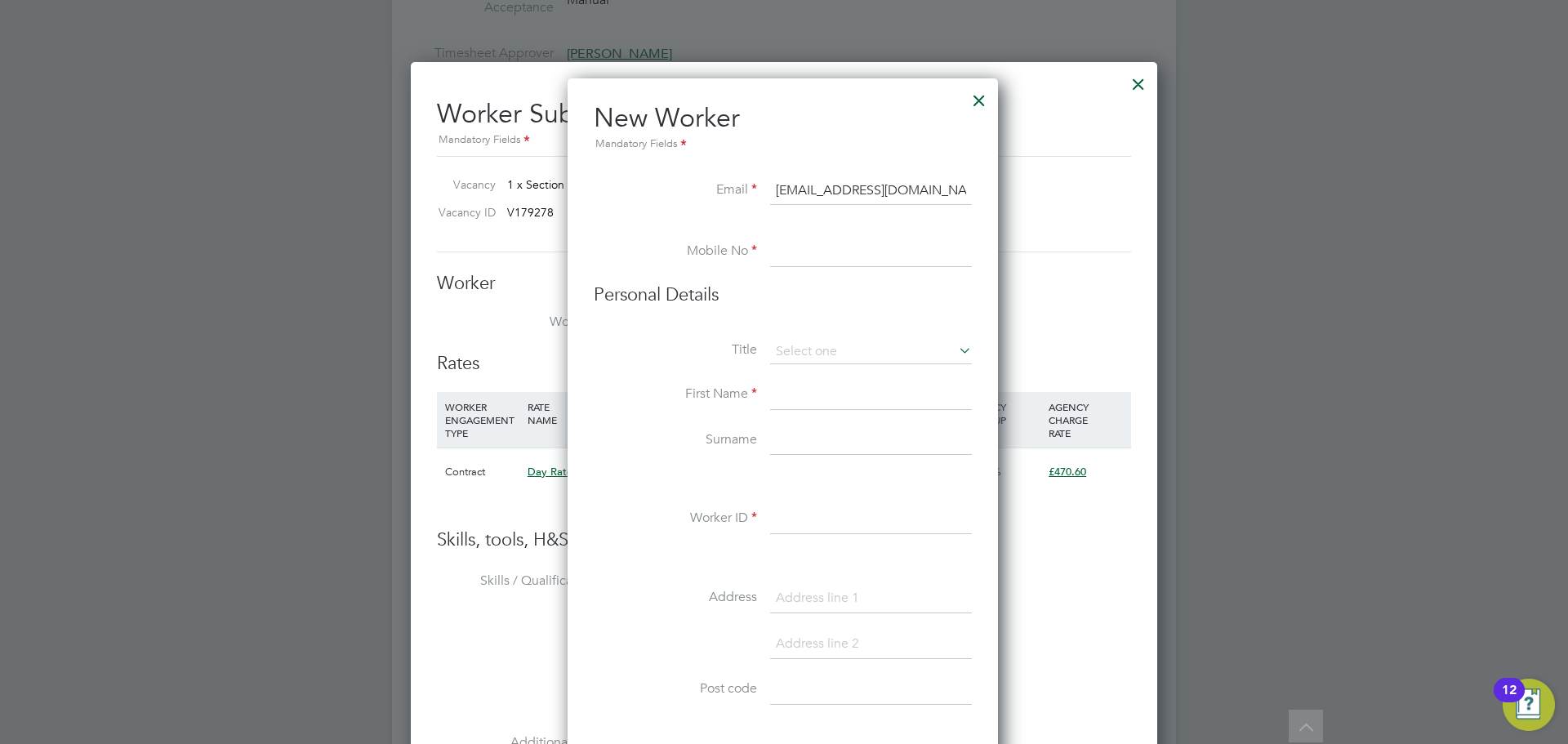
type input "thirukumarannr@yahoo.com"
click at [806, 253] on input at bounding box center [871, 253] width 202 height 30
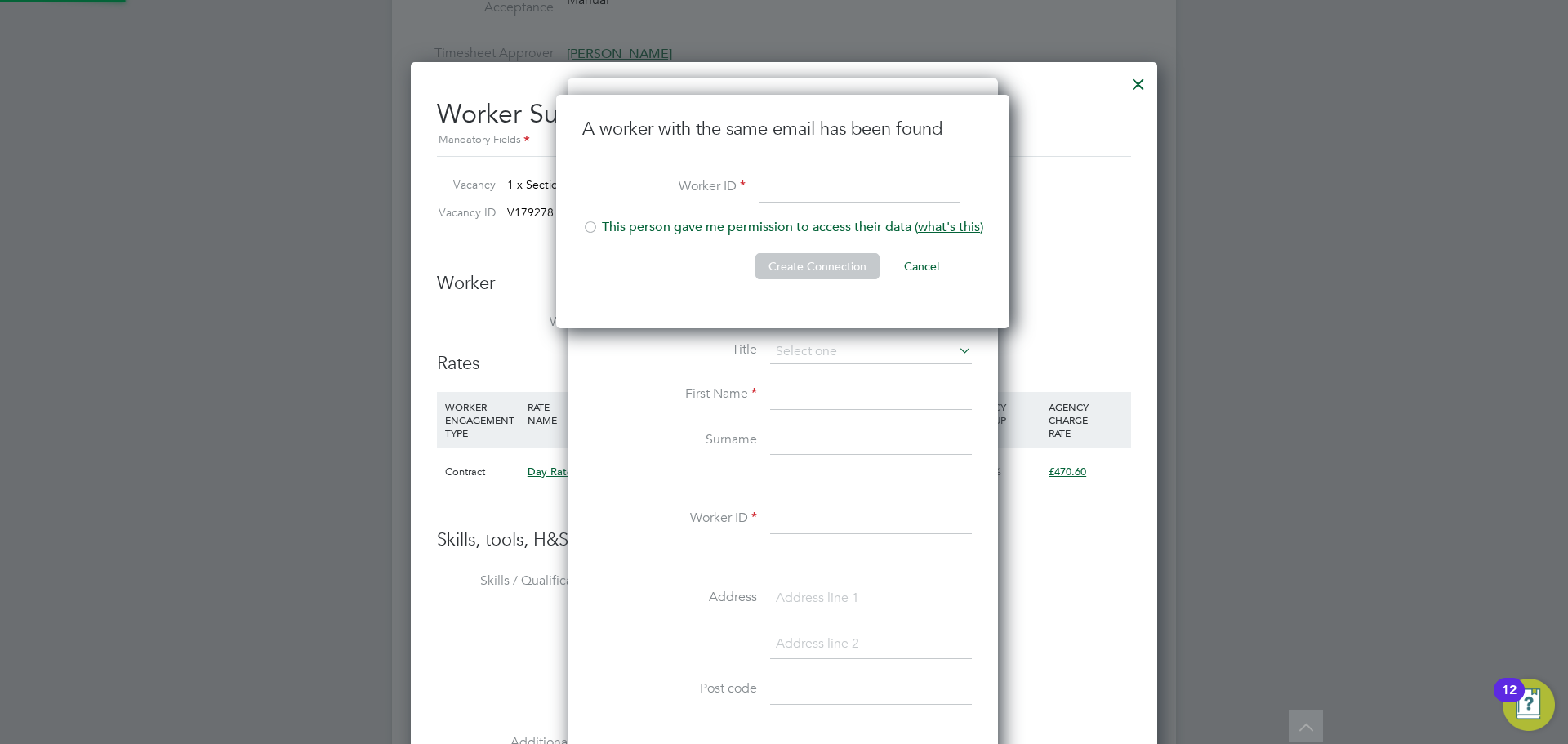
scroll to position [234, 455]
type input "TR001"
drag, startPoint x: 777, startPoint y: 273, endPoint x: 651, endPoint y: 266, distance: 126.2
click at [673, 281] on li "Create Connection Cancel" at bounding box center [784, 274] width 402 height 43
click at [591, 223] on div at bounding box center [591, 228] width 17 height 17
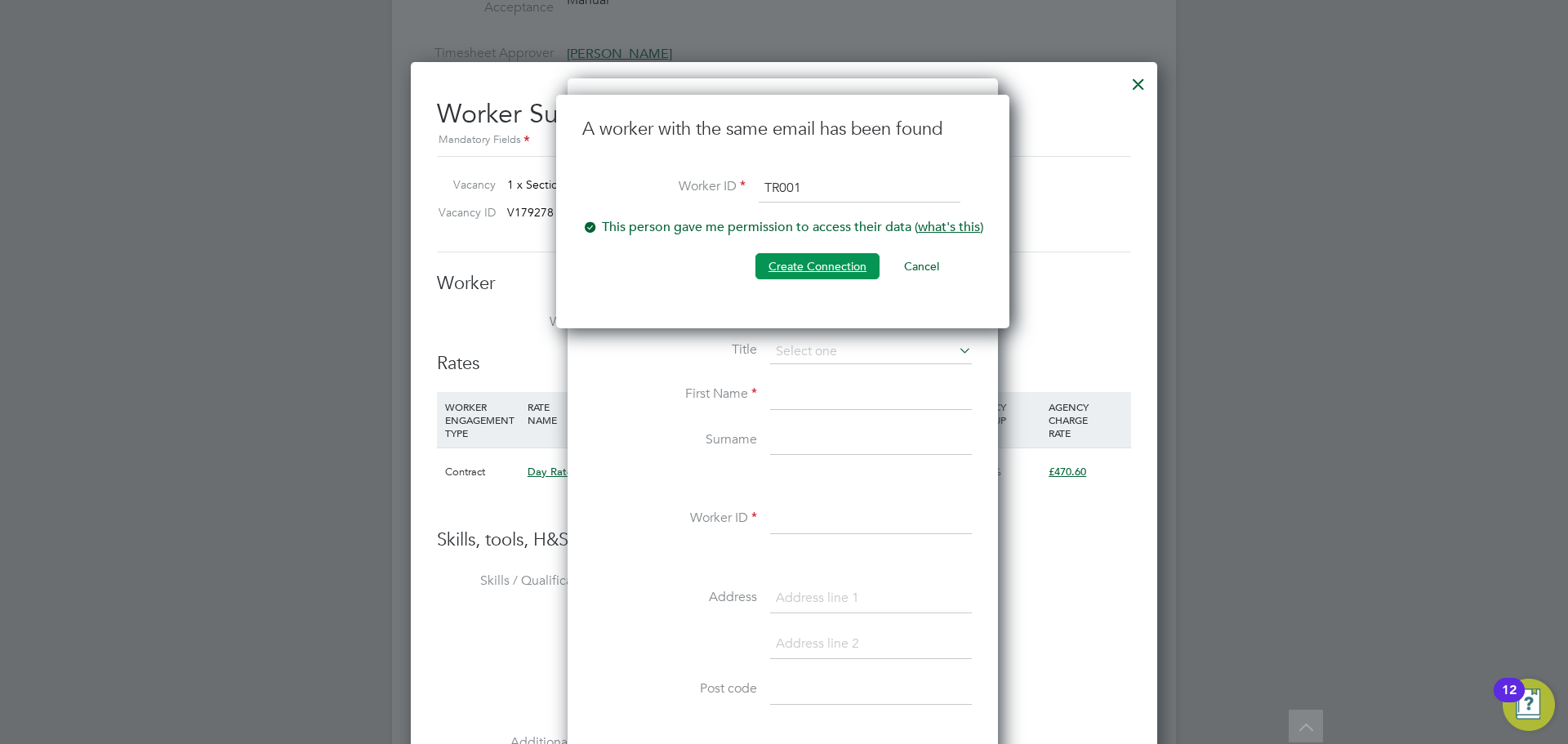
click at [809, 269] on button "Create Connection" at bounding box center [818, 266] width 125 height 26
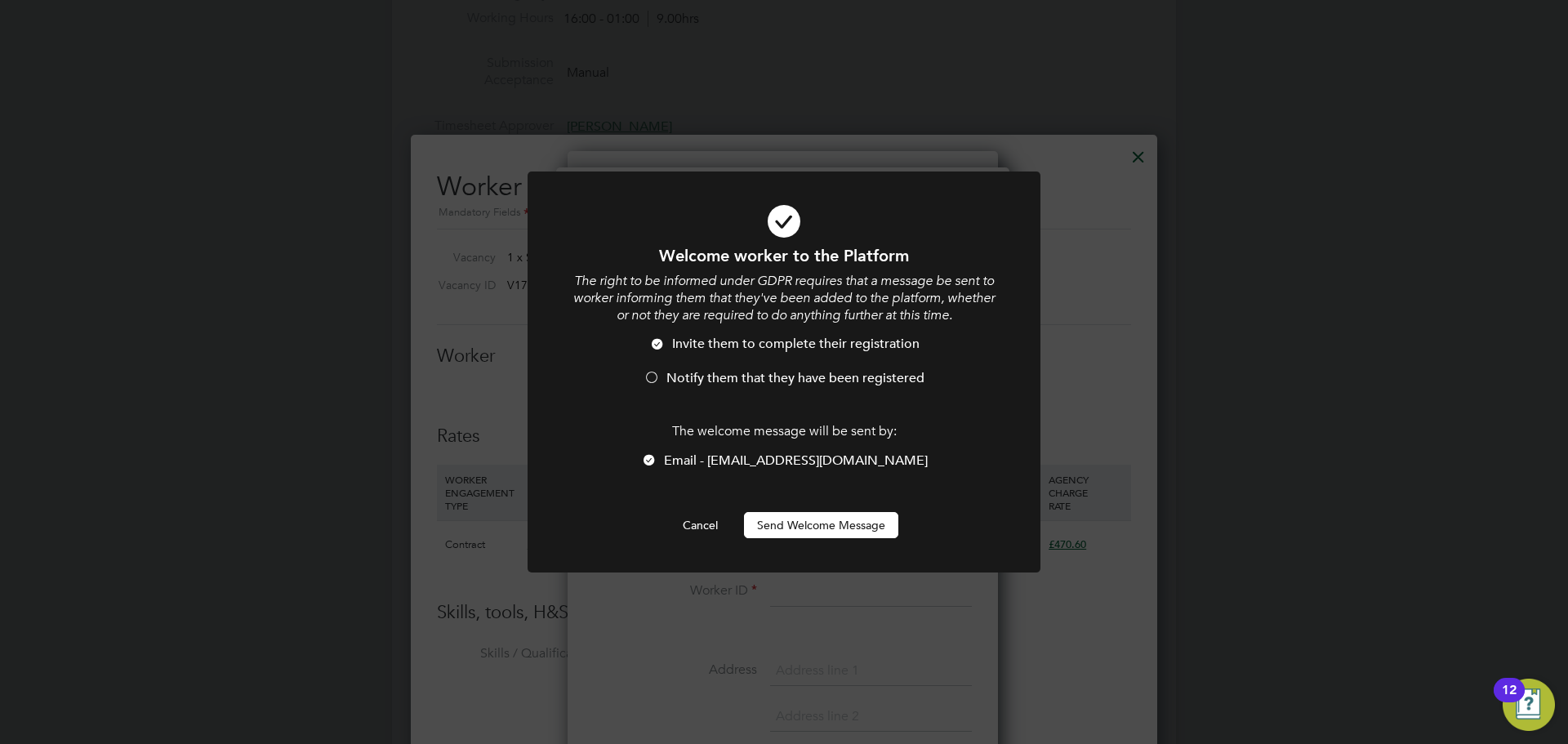
click at [787, 524] on button "Send Welcome Message" at bounding box center [822, 525] width 154 height 26
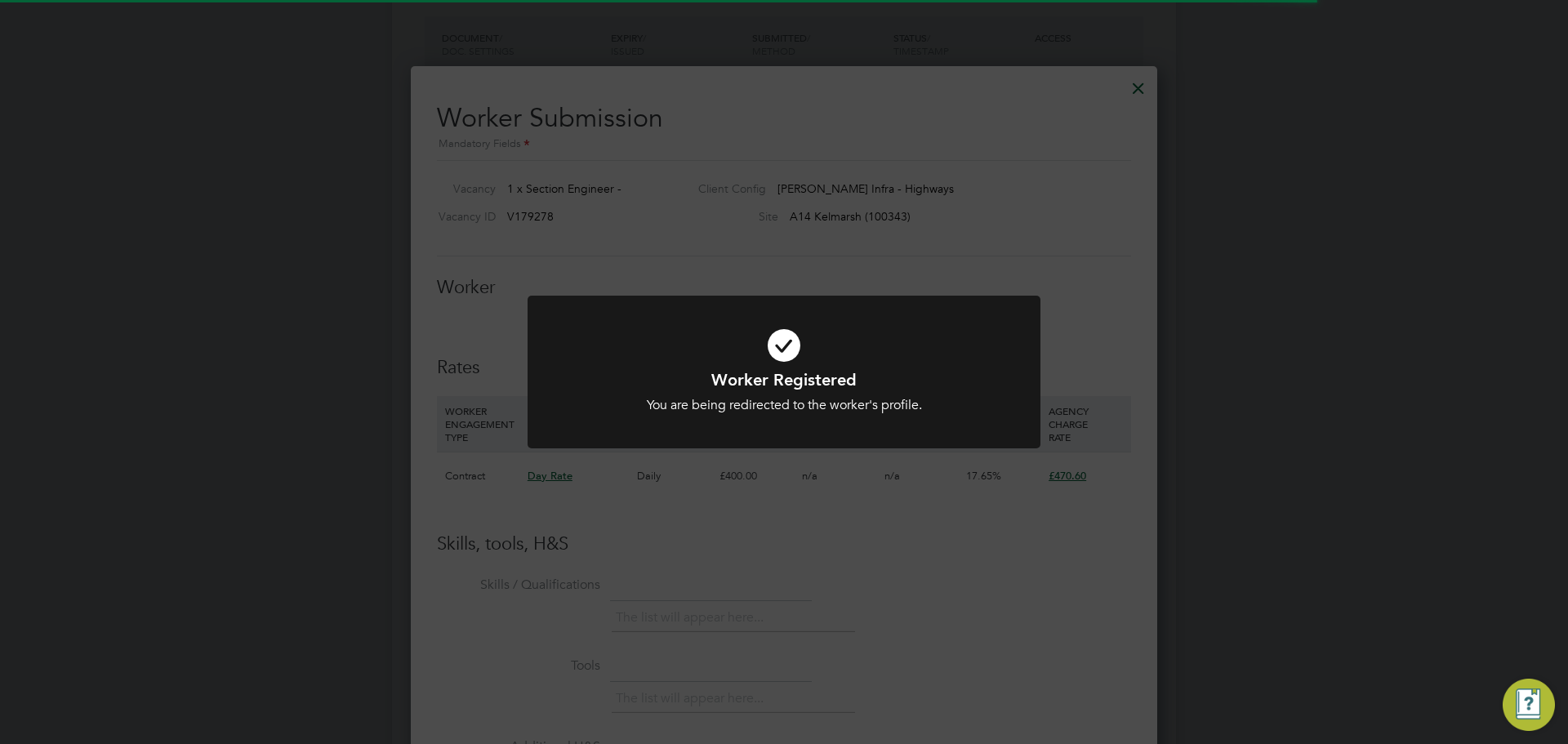
scroll to position [816, 0]
click at [876, 514] on div "Worker Registered You are being redirected to the worker's profile. Cancel Okay" at bounding box center [784, 372] width 1568 height 744
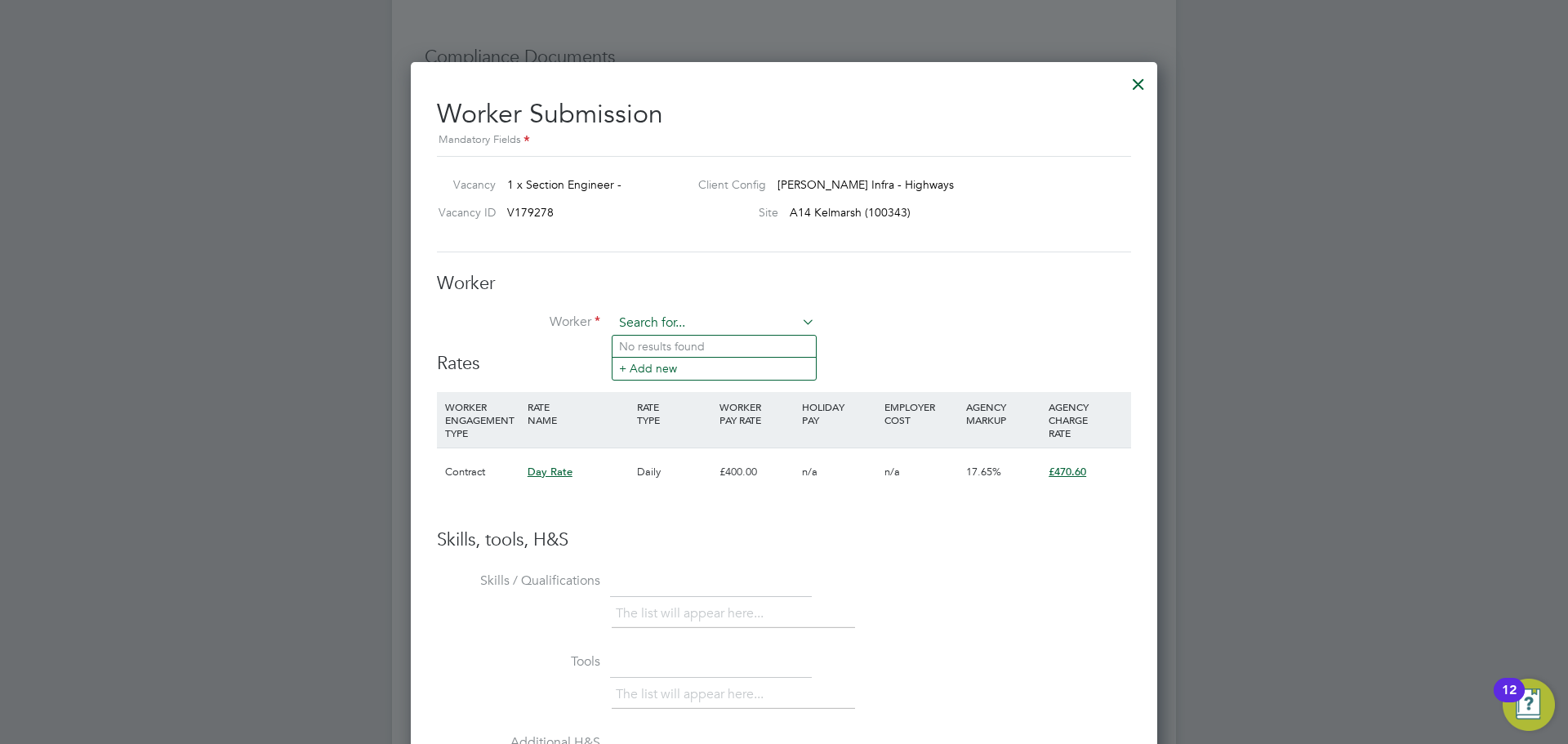
click at [671, 320] on input at bounding box center [714, 323] width 202 height 24
click at [628, 348] on li "Thirukumaran Rasanehru ( TR001 )" at bounding box center [714, 346] width 204 height 22
type input "Thirukumaran Rasanehru (TR001)"
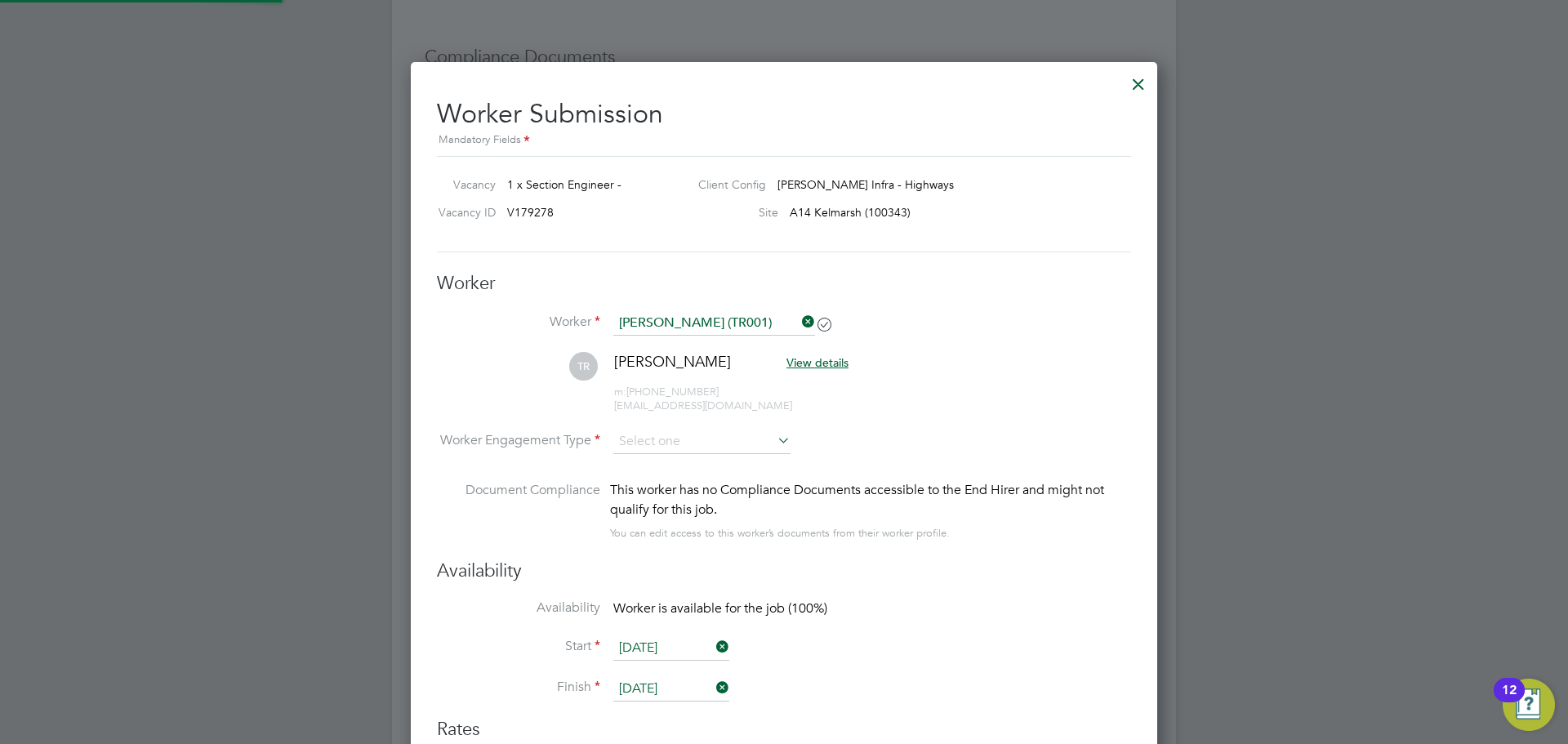
scroll to position [1357, 747]
click at [766, 450] on input at bounding box center [702, 442] width 178 height 24
click at [731, 476] on li "PAYE" at bounding box center [702, 485] width 178 height 21
type input "PAYE"
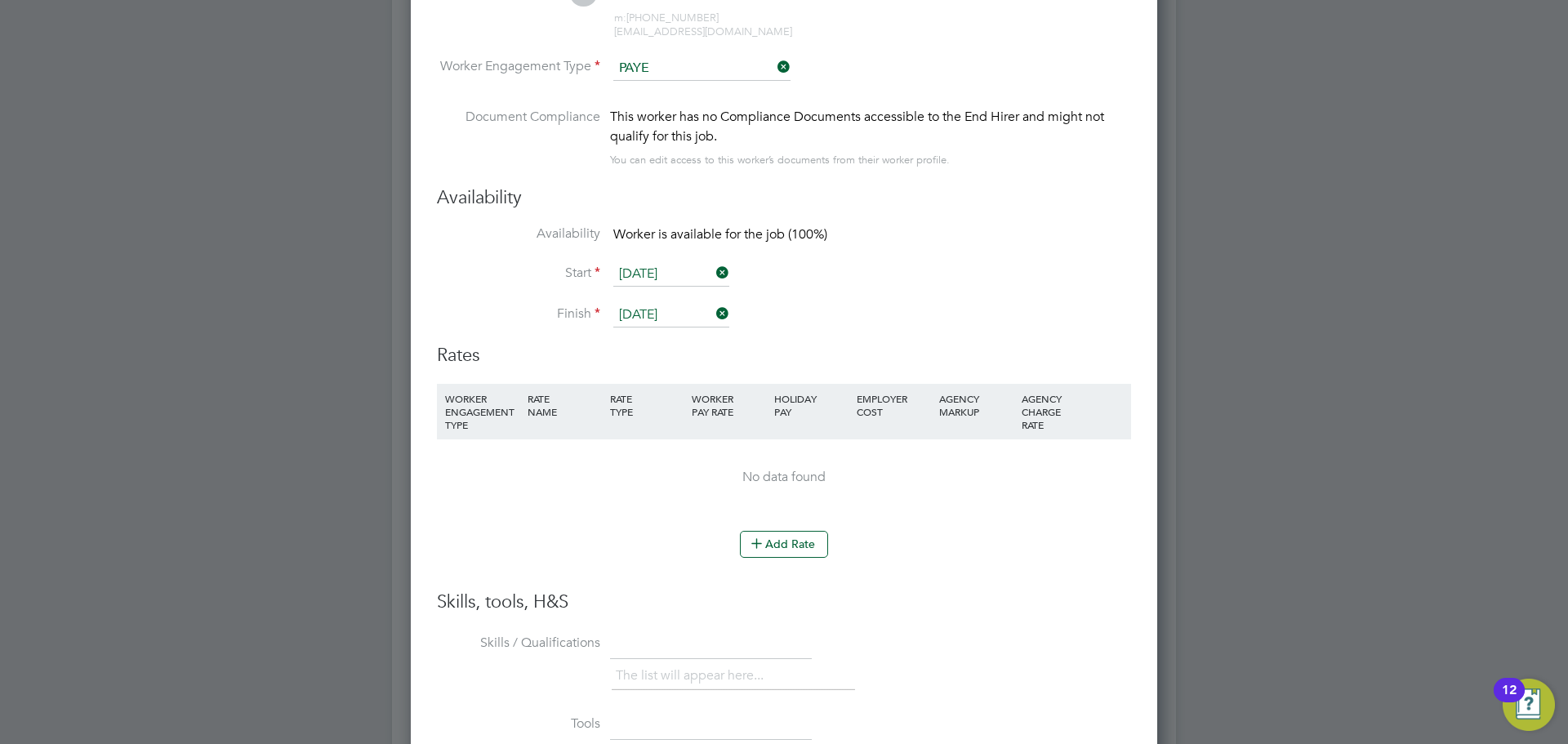
scroll to position [1306, 0]
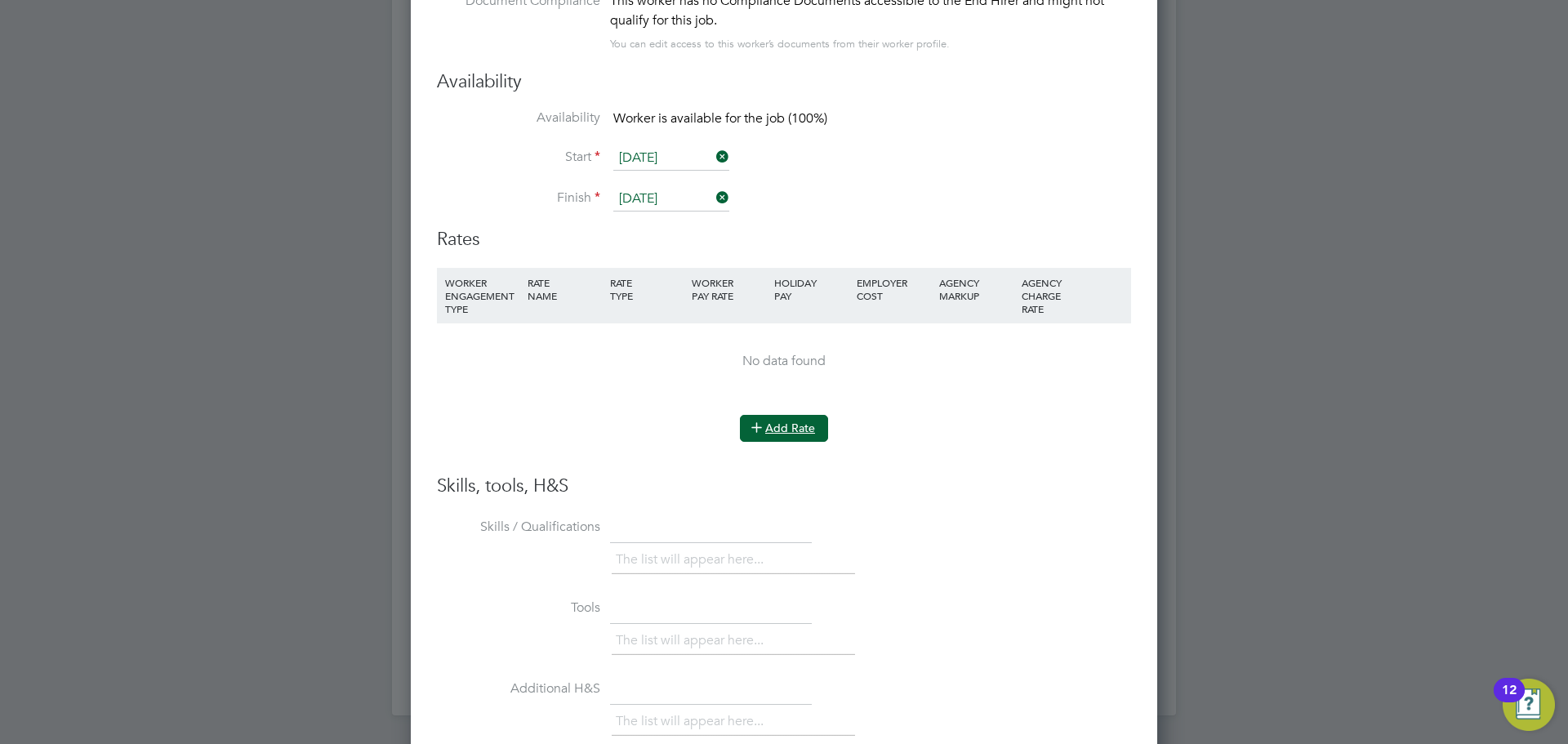
click at [784, 433] on button "Add Rate" at bounding box center [784, 427] width 88 height 26
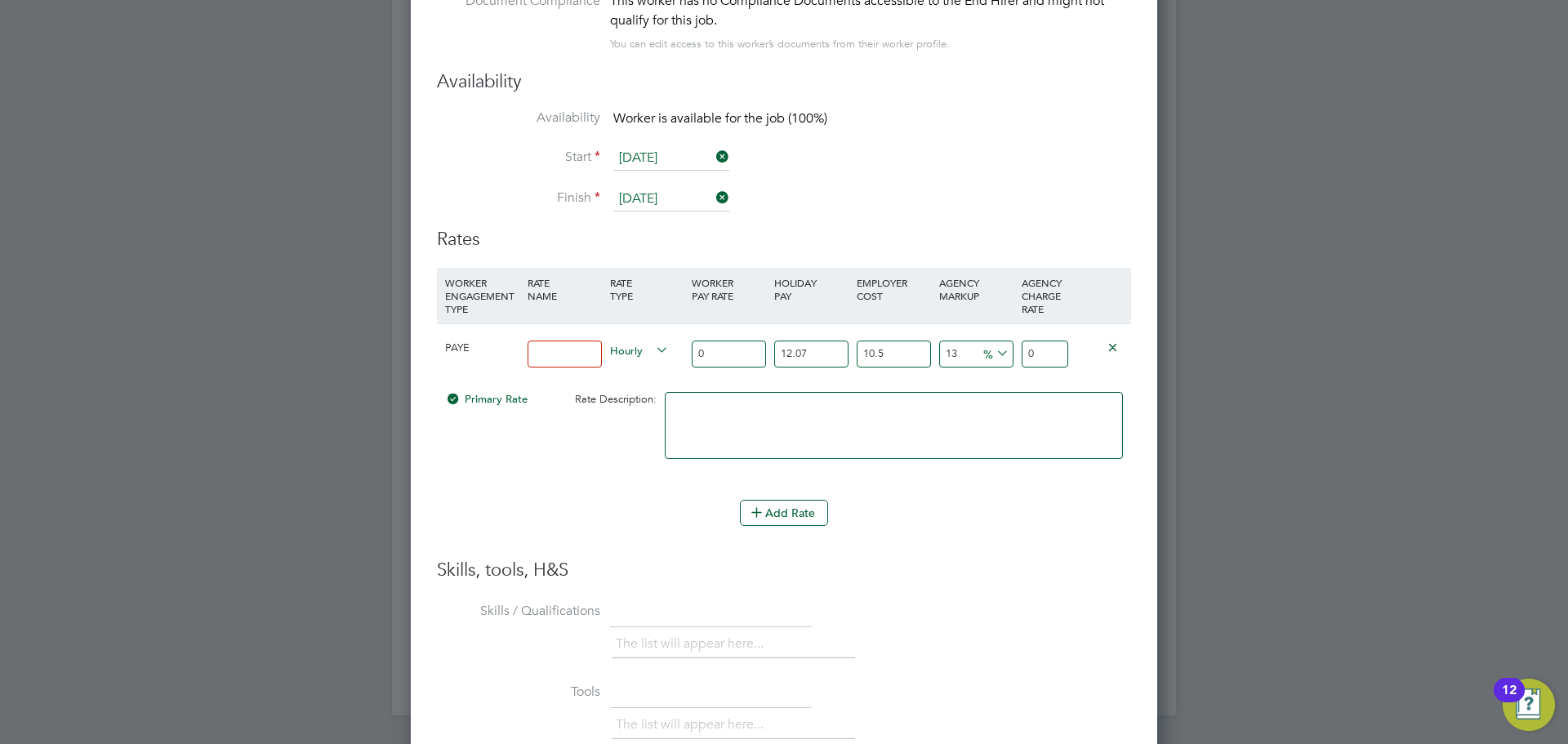
click at [563, 339] on div at bounding box center [564, 354] width 83 height 59
click at [560, 341] on input at bounding box center [565, 353] width 74 height 27
type input "350"
click at [964, 346] on input "13" at bounding box center [977, 353] width 74 height 27
type input "15"
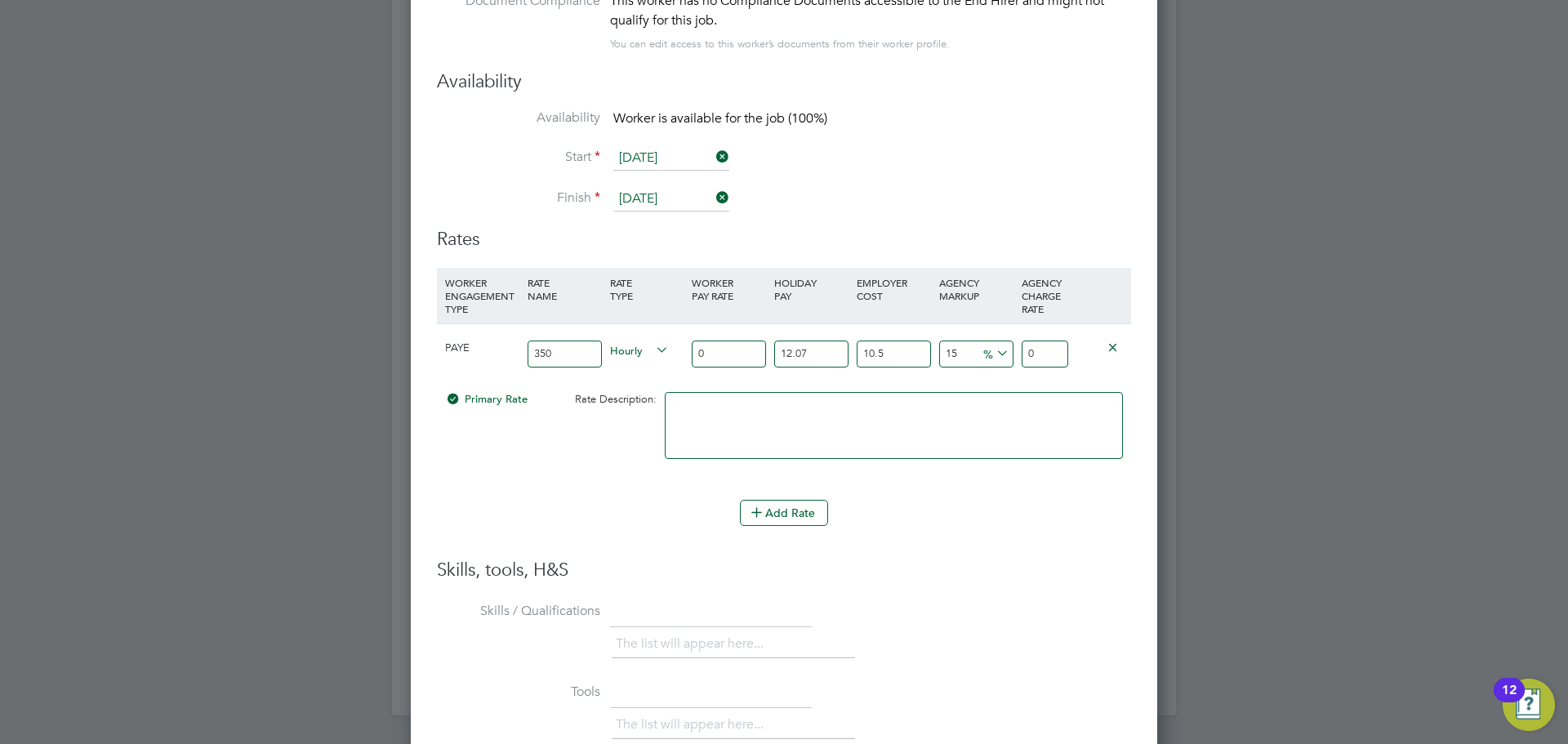
click at [980, 510] on div "Add Rate" at bounding box center [784, 513] width 694 height 26
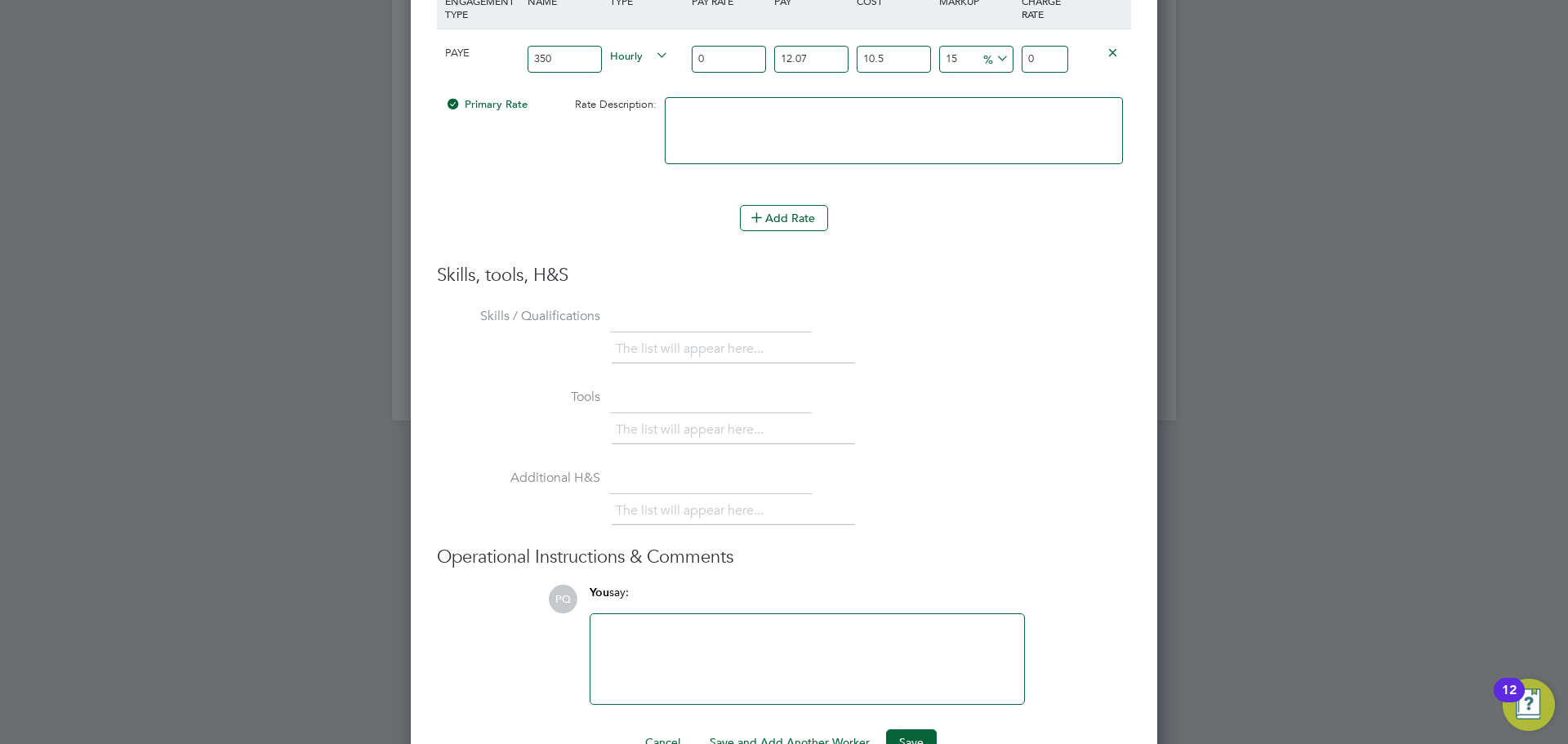
scroll to position [1645, 0]
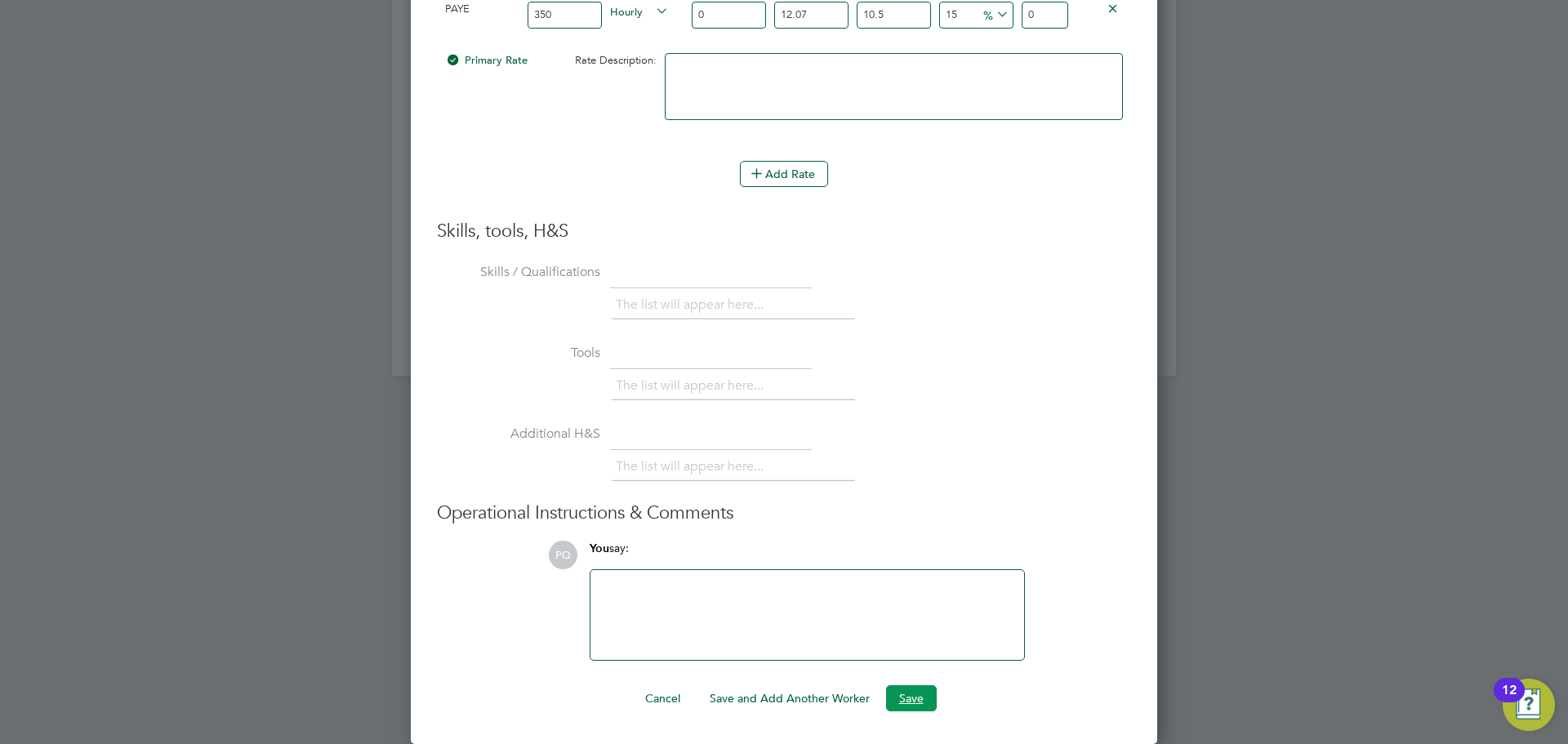
click at [916, 702] on button "Save" at bounding box center [912, 698] width 50 height 26
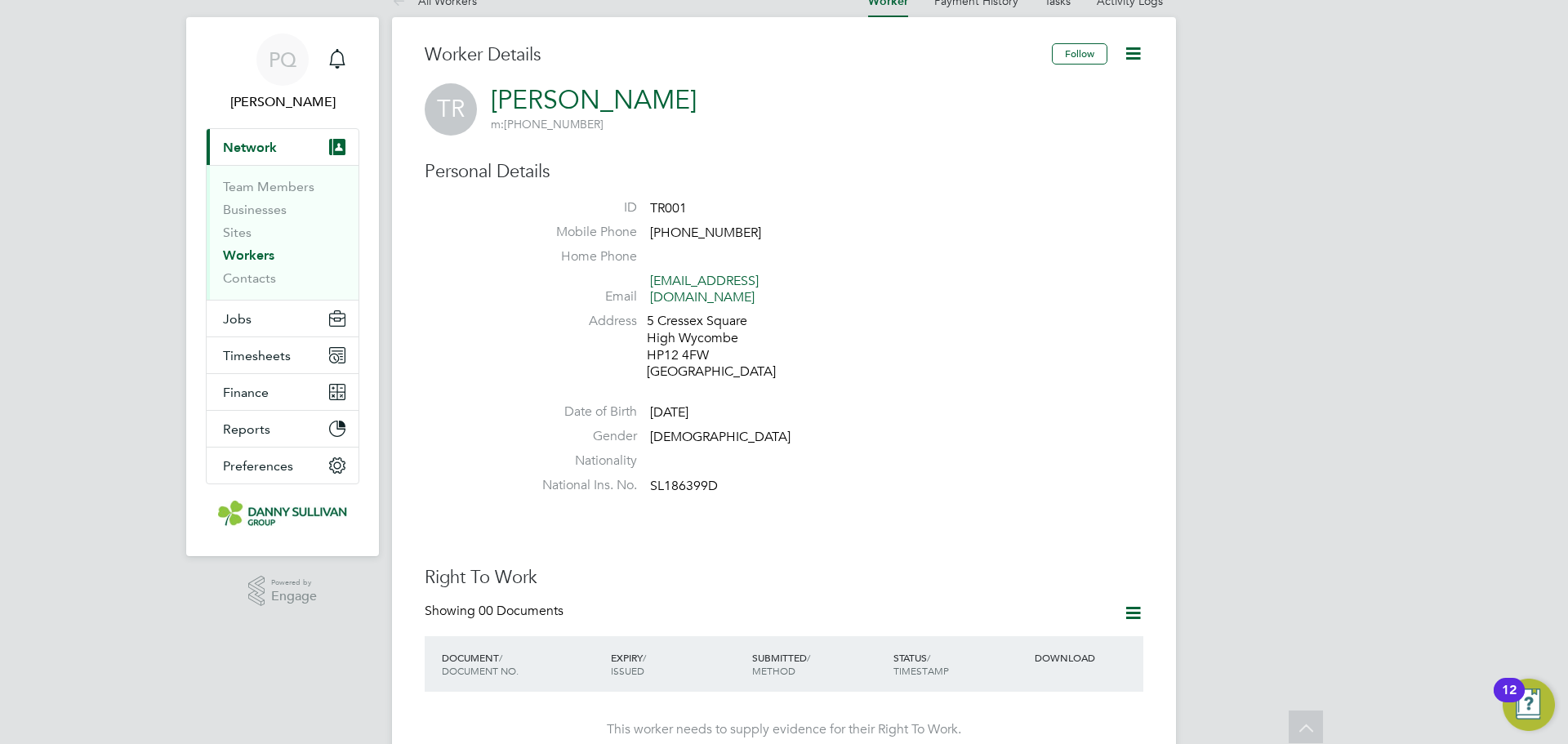
scroll to position [0, 0]
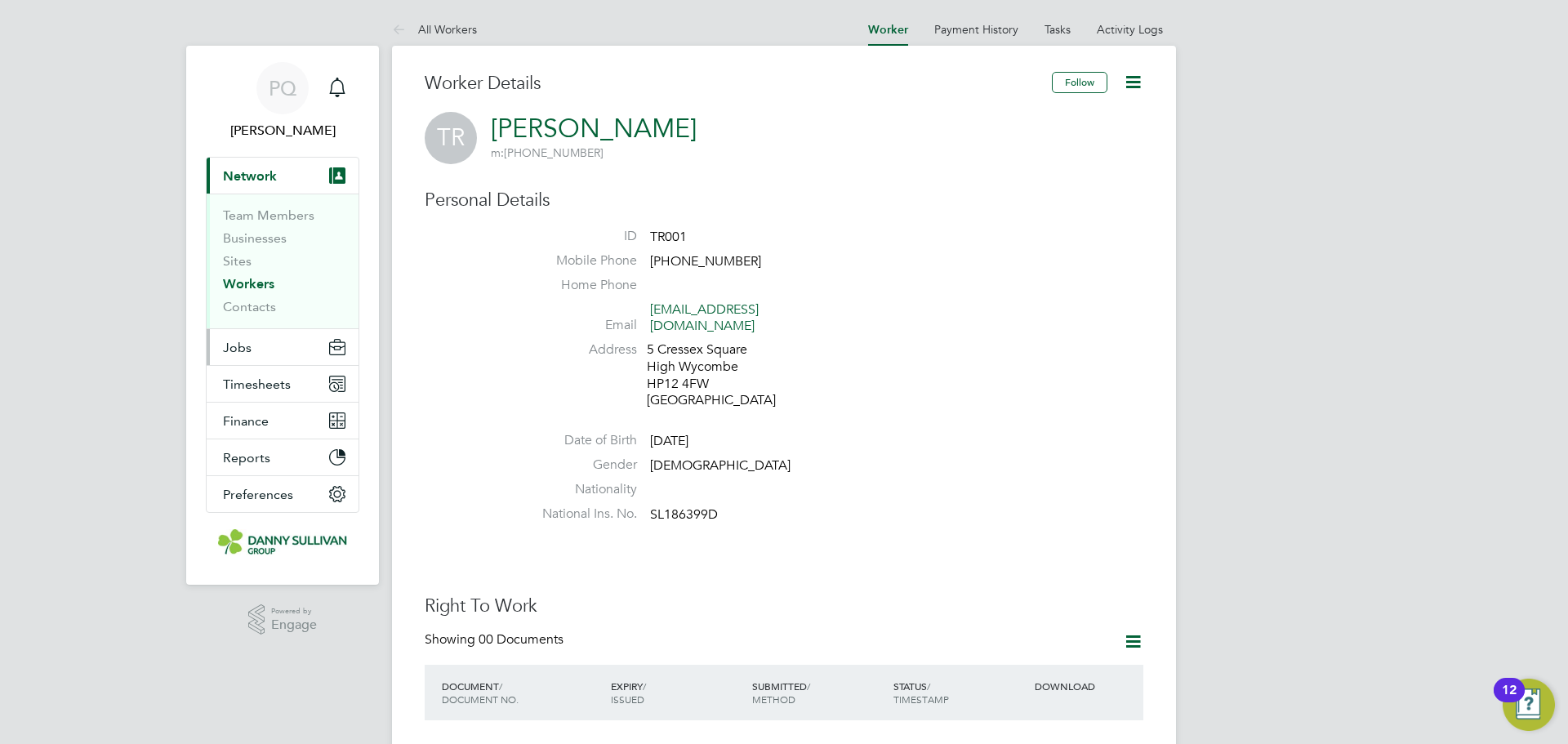
click at [256, 355] on button "Jobs" at bounding box center [282, 346] width 152 height 36
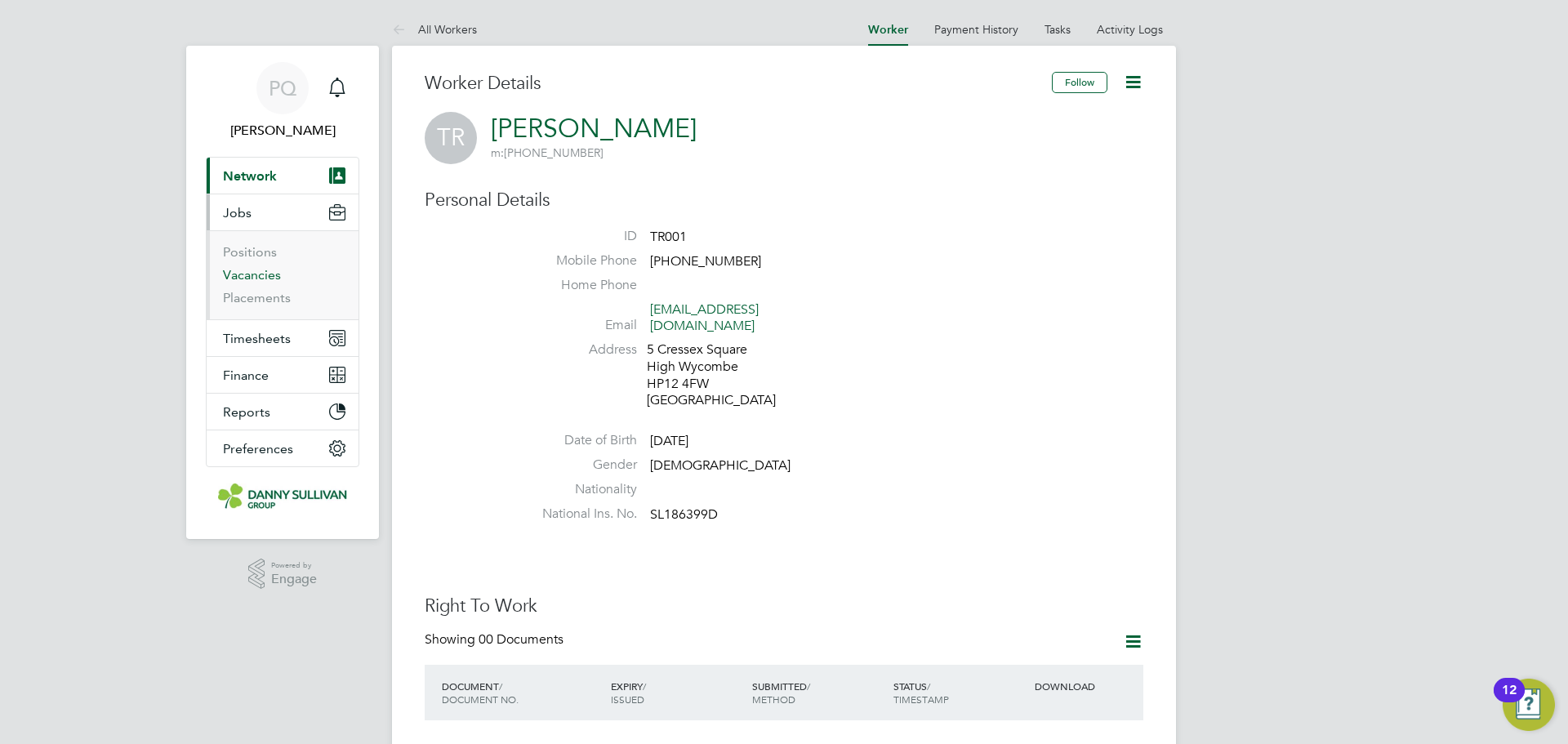
click at [259, 275] on link "Vacancies" at bounding box center [252, 274] width 58 height 16
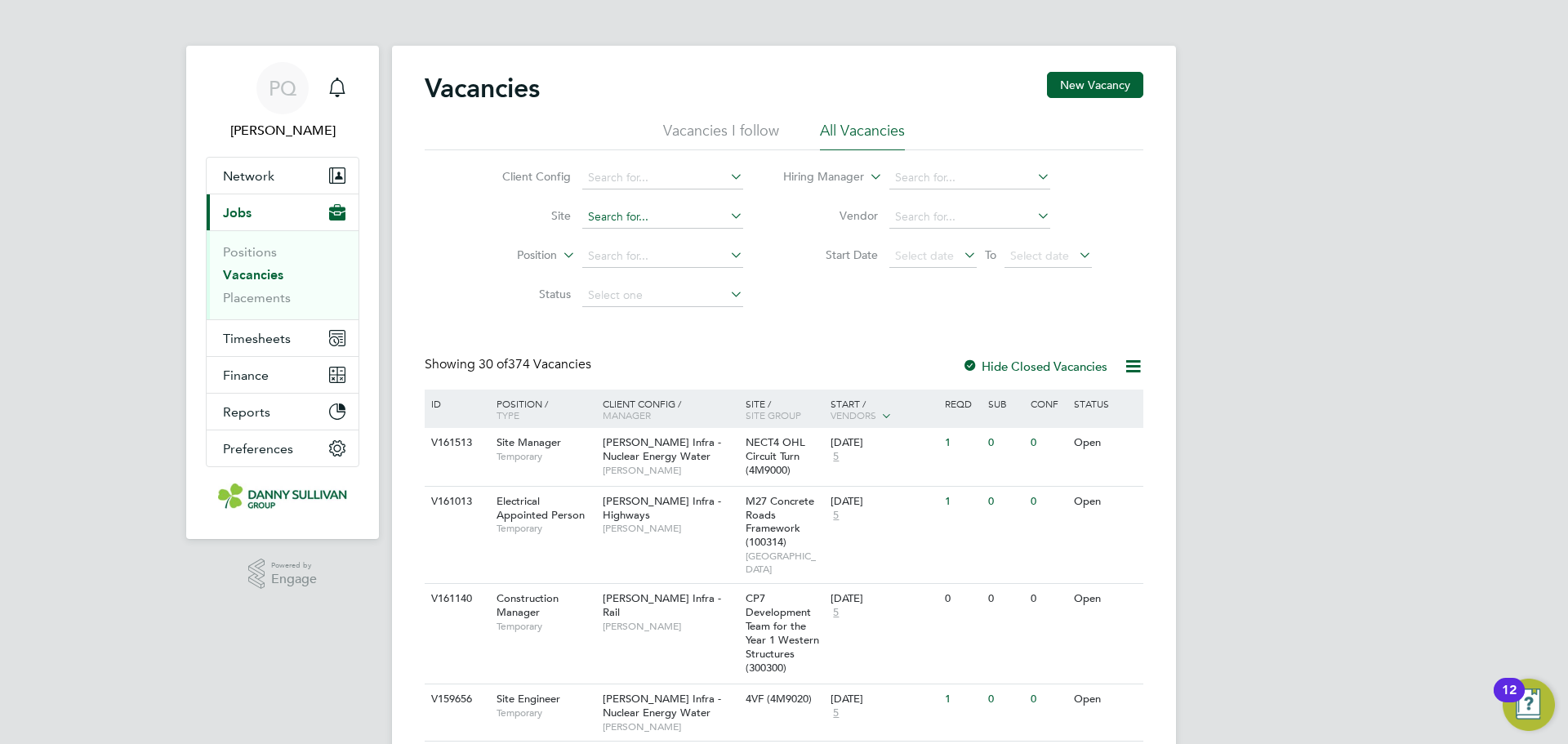
click at [624, 222] on input at bounding box center [663, 216] width 161 height 23
click at [691, 221] on input at bounding box center [663, 216] width 161 height 23
click at [626, 268] on li "A14 Kelmarsh (100343)" at bounding box center [718, 262] width 274 height 22
type input "A14 Kelmarsh (100343)"
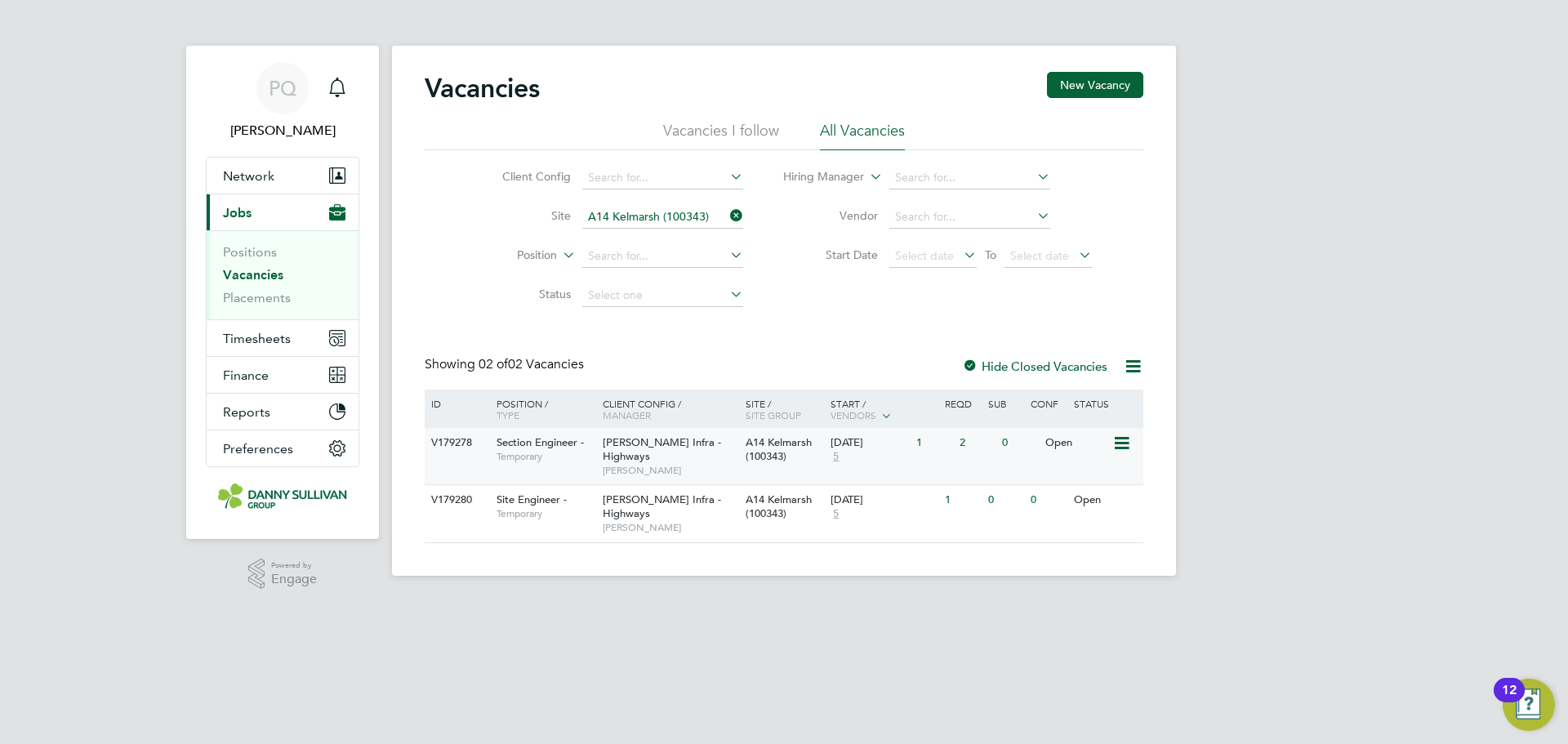
click at [546, 444] on span "Section Engineer -" at bounding box center [540, 441] width 87 height 14
